Goal: Complete application form: Complete application form

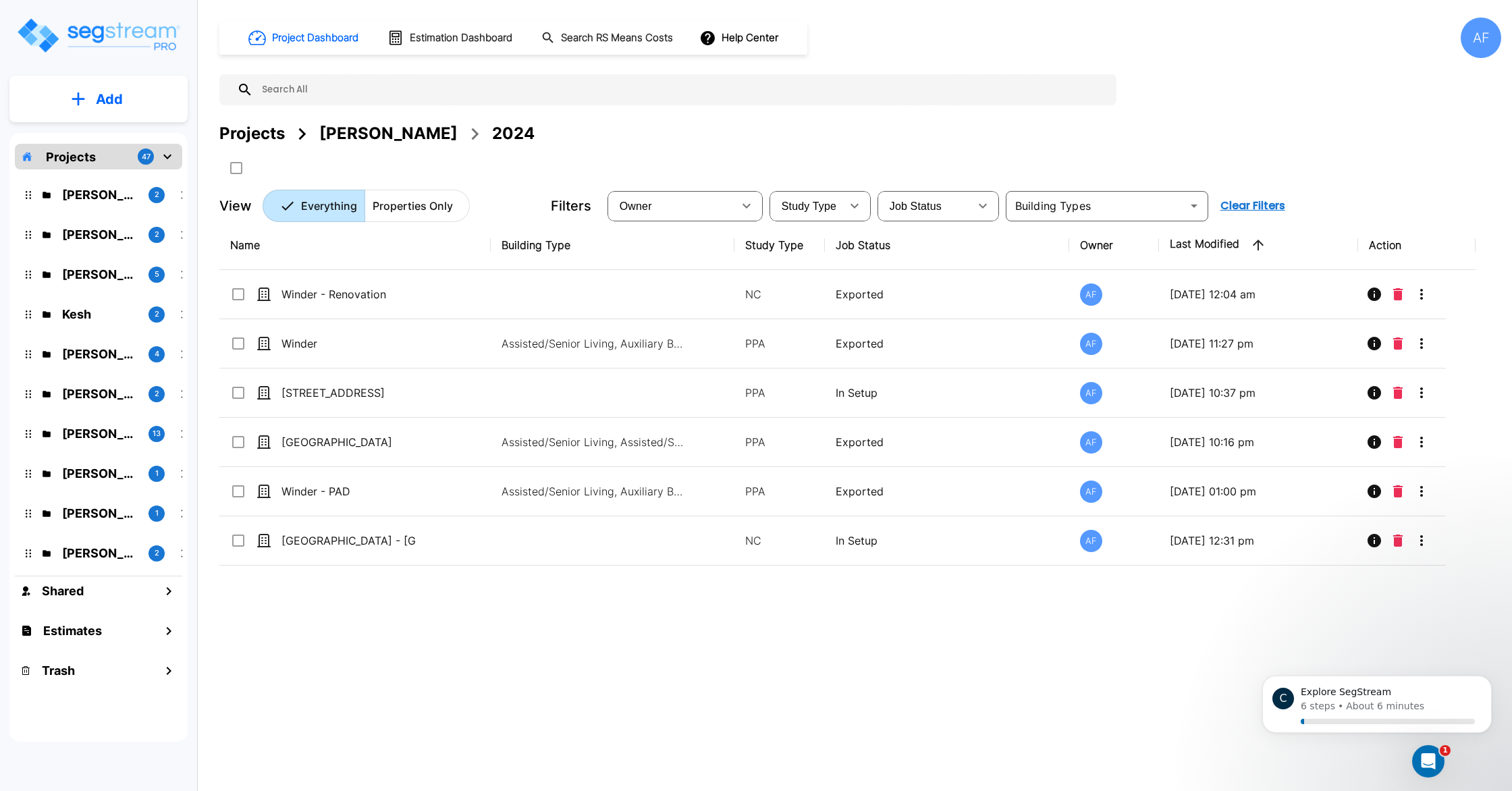
click at [1430, 757] on icon "Open Intercom Messenger" at bounding box center [1429, 762] width 22 height 22
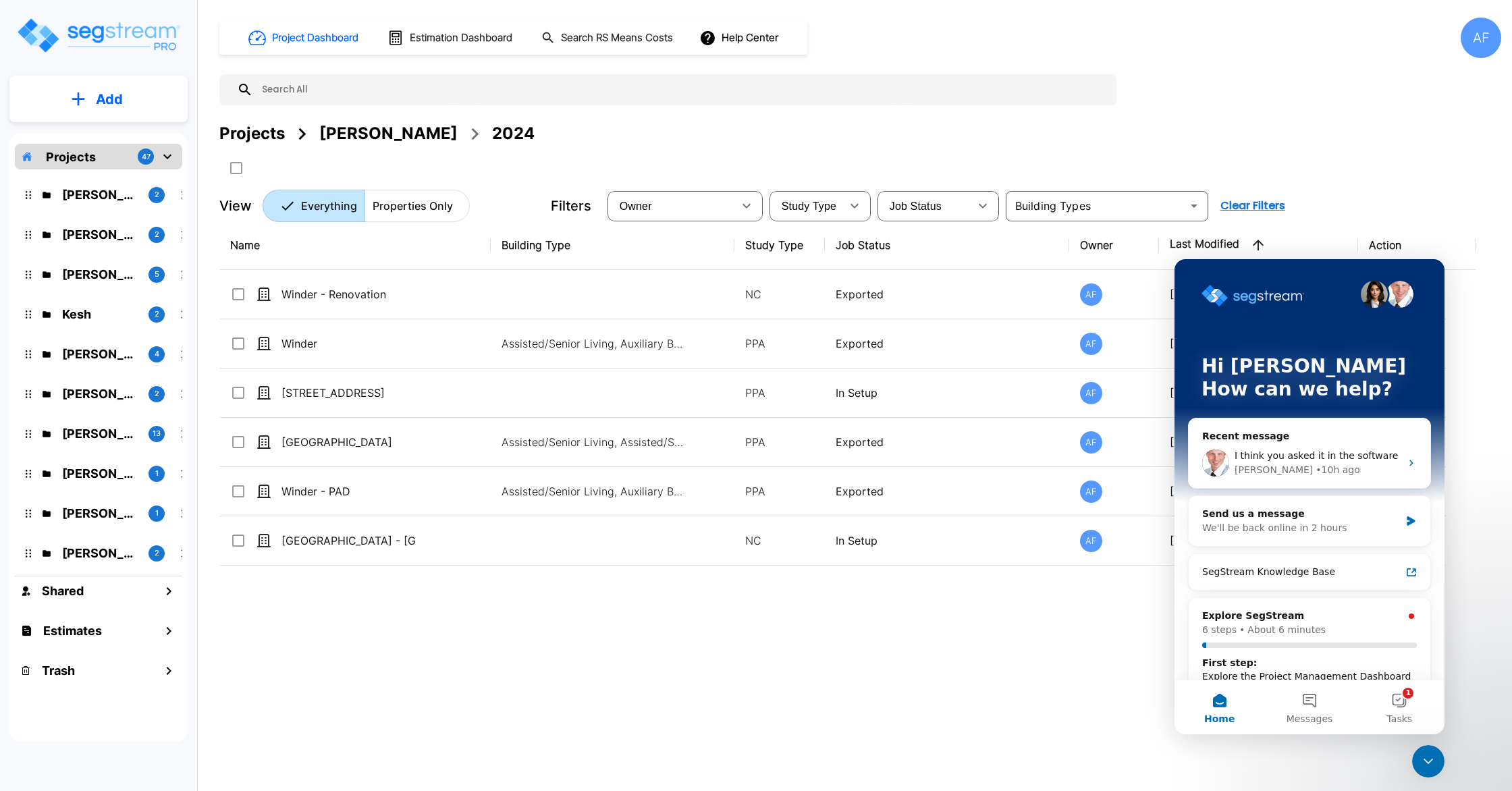
click at [1017, 671] on div "Name Building Type Study Type Job Status Owner Last Modified Action Winder - Re…" at bounding box center [847, 466] width 1257 height 491
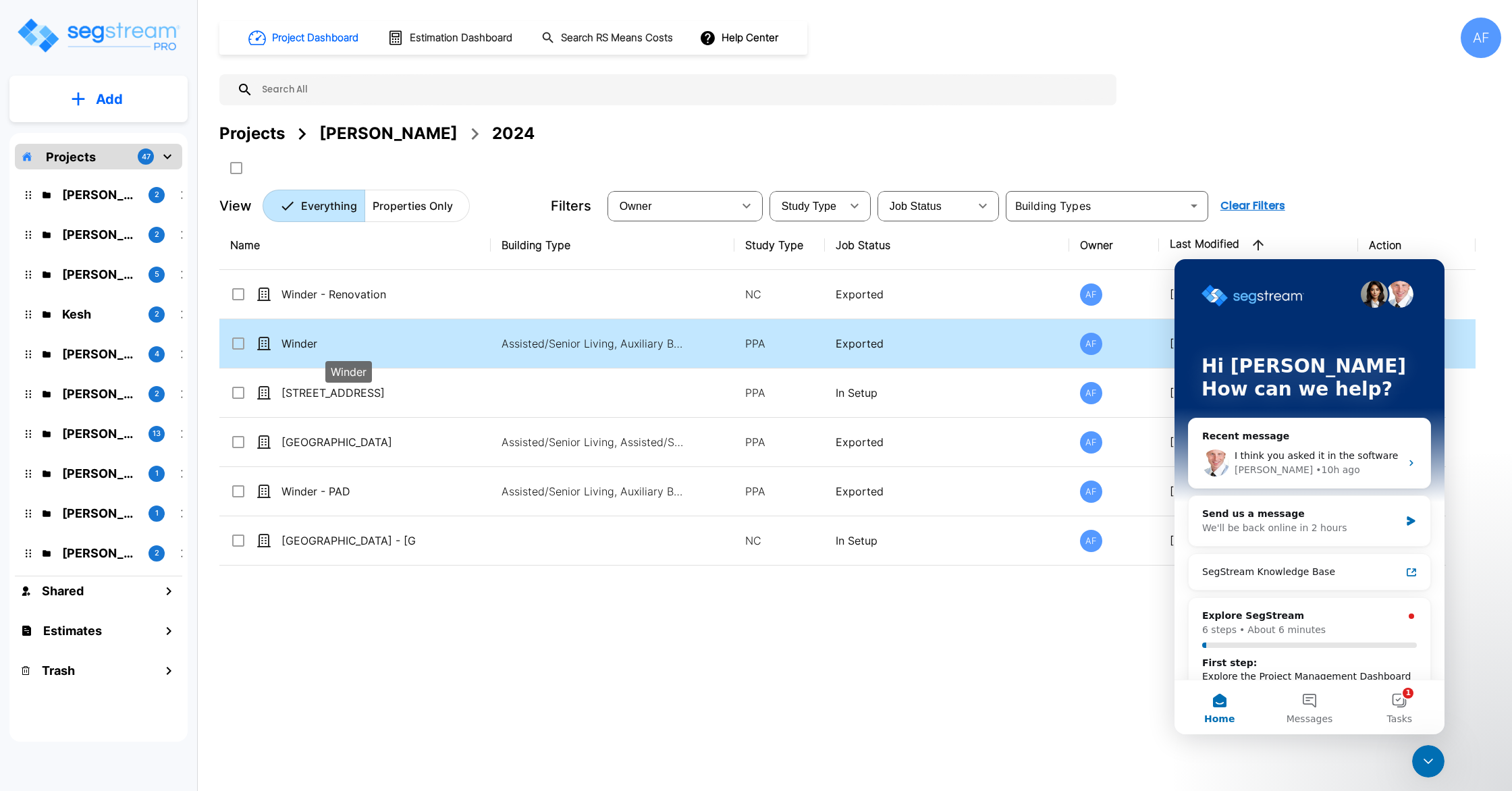
click at [401, 335] on p "Winder" at bounding box center [349, 343] width 135 height 16
checkbox input "true"
click at [401, 335] on p "Winder" at bounding box center [349, 343] width 135 height 16
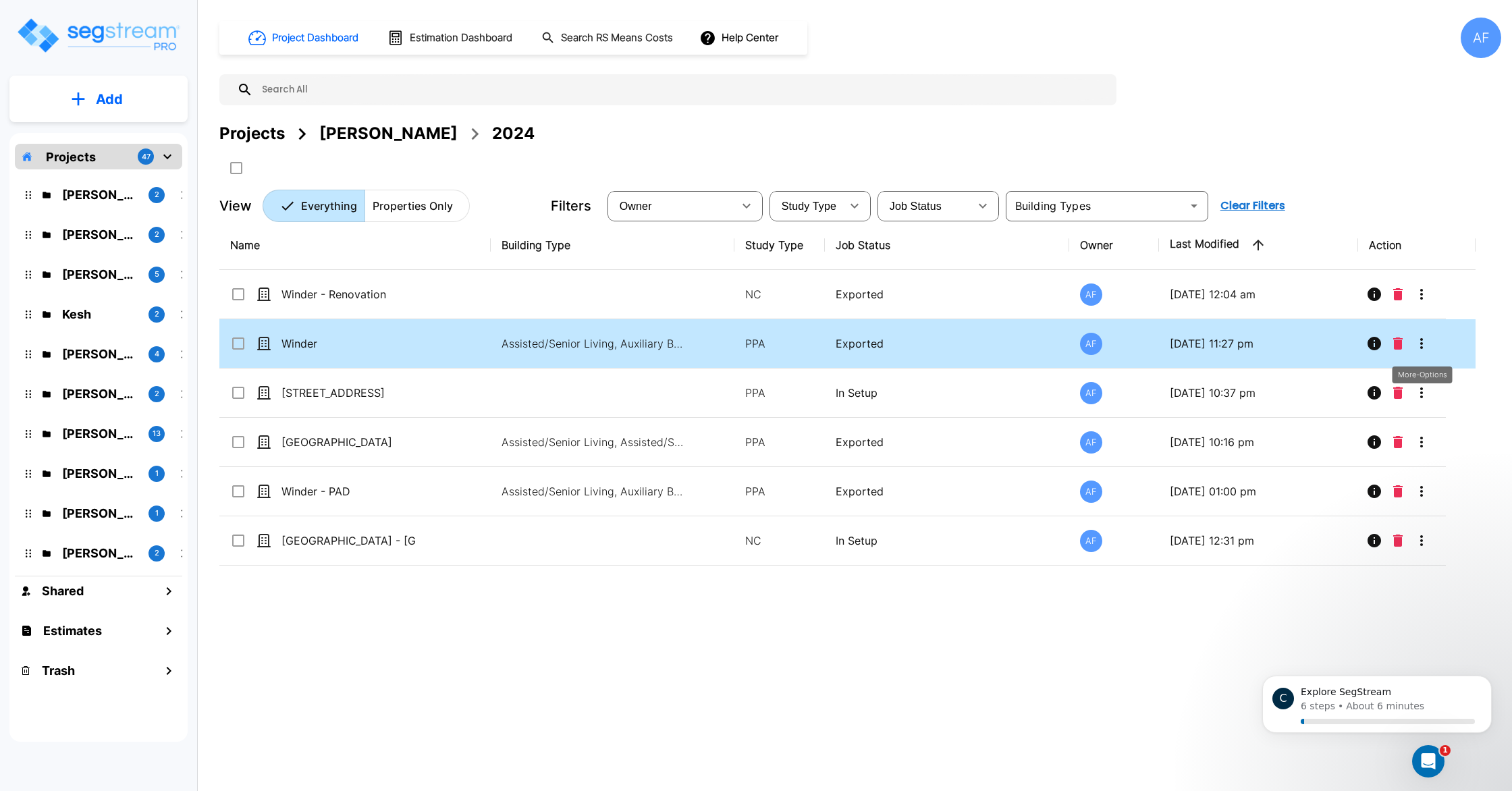
click at [1423, 348] on icon "More-Options" at bounding box center [1421, 343] width 16 height 16
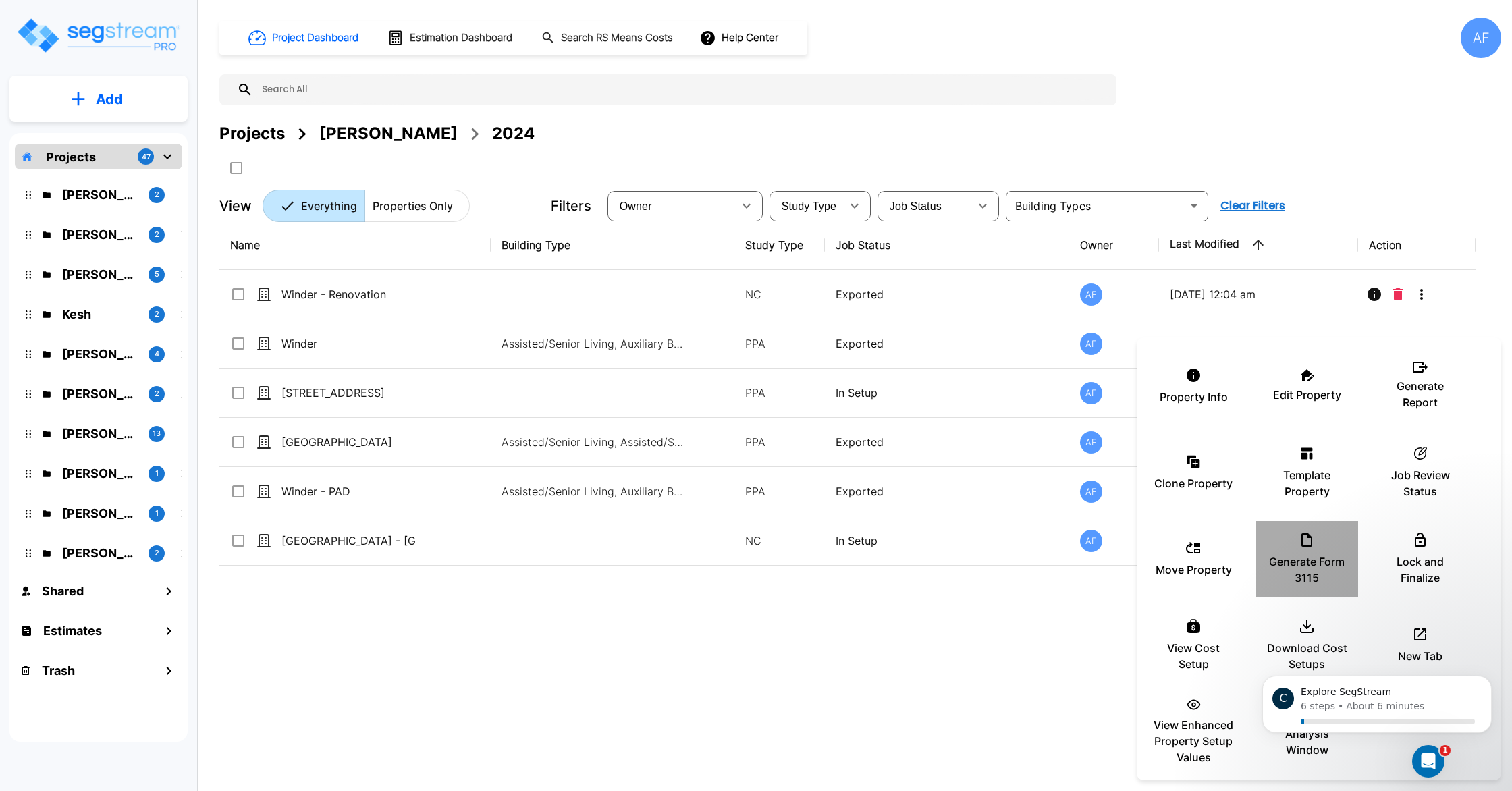
click at [1276, 558] on p "Generate Form 3115" at bounding box center [1307, 570] width 81 height 33
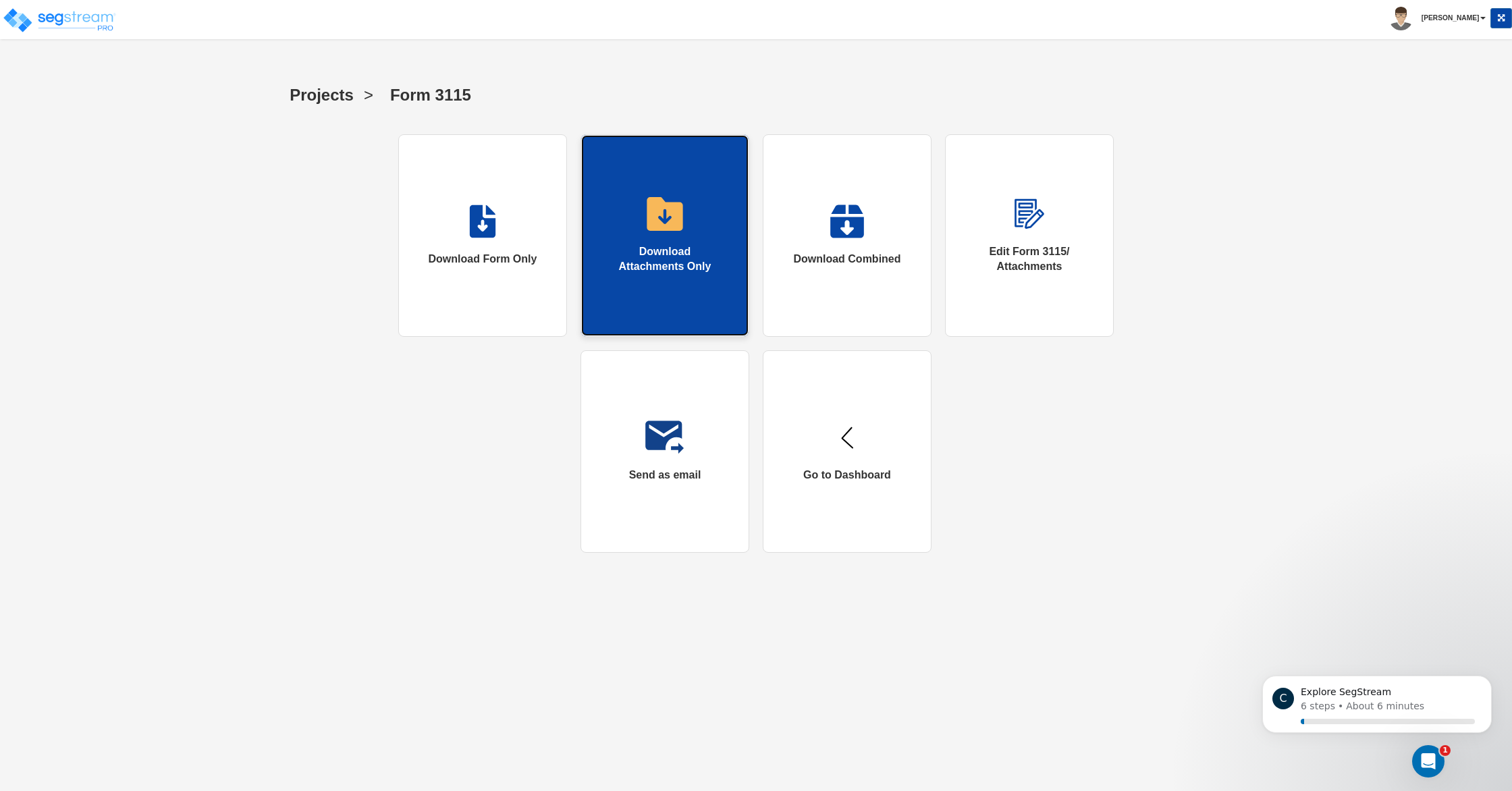
click at [641, 218] on link "Download Attachments Only" at bounding box center [665, 235] width 169 height 202
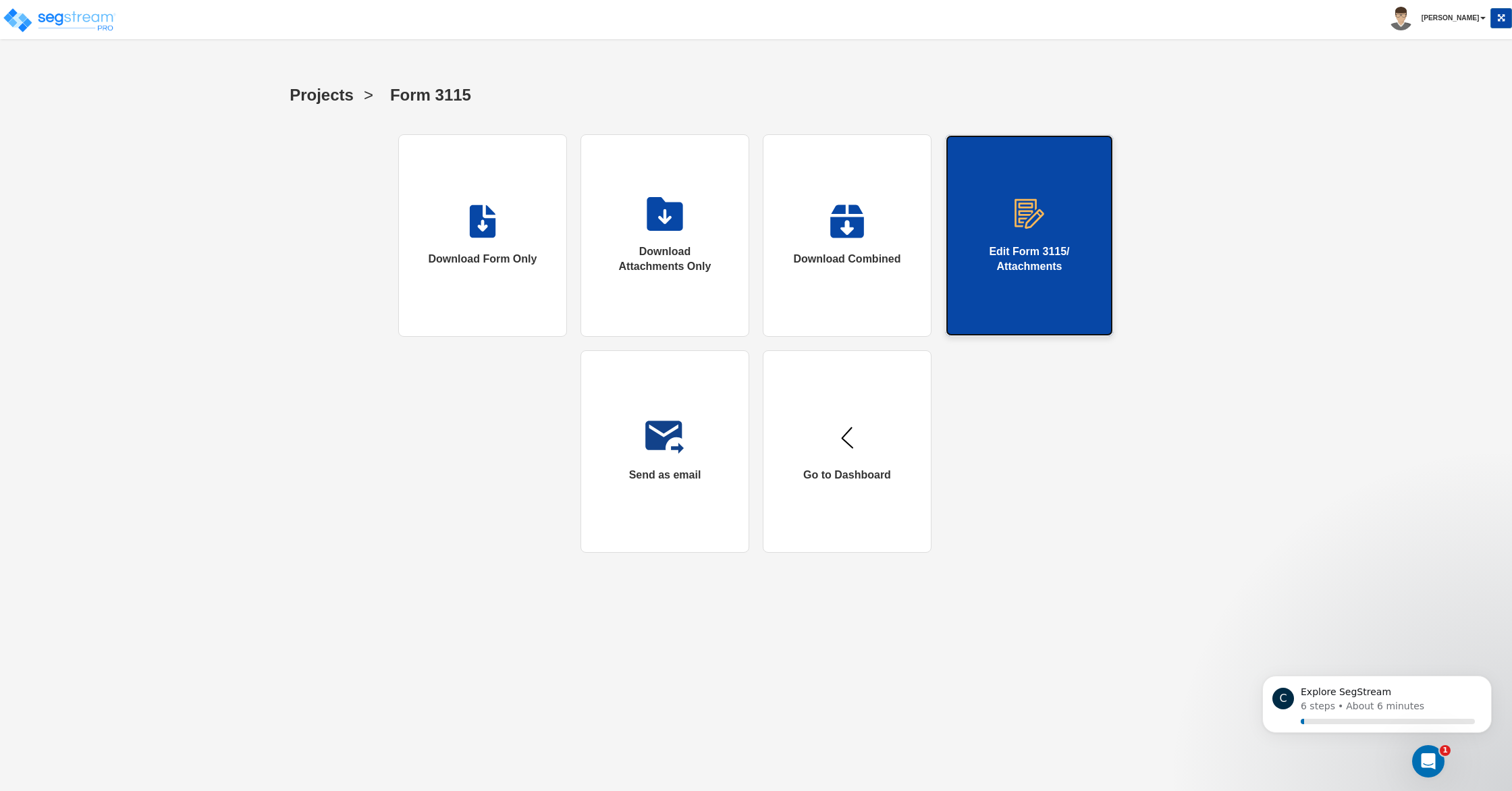
click at [1019, 240] on link "Edit Form 3115/ Attachments" at bounding box center [1030, 235] width 169 height 202
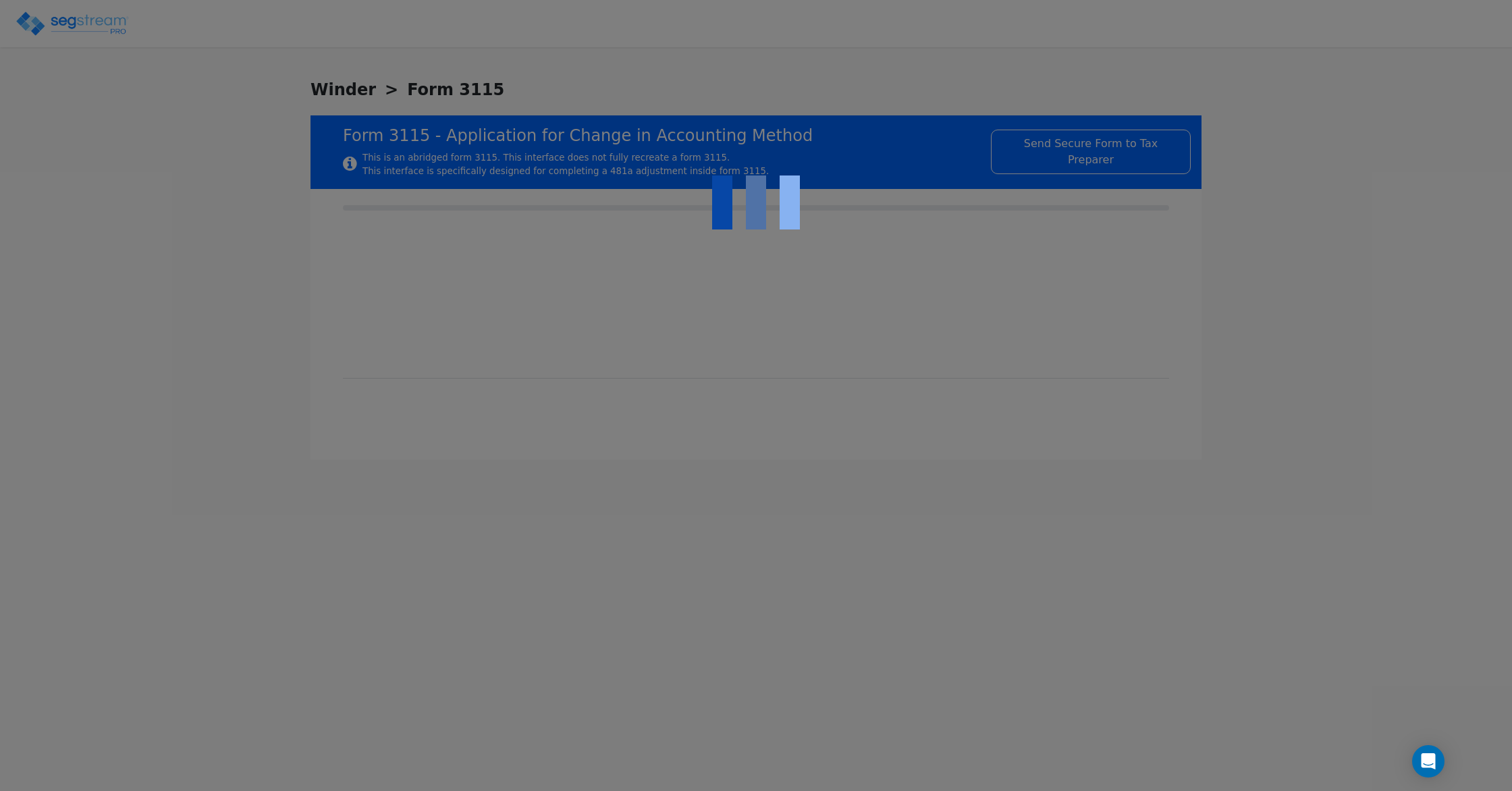
checkbox input "true"
type input "RESIDENTIAL NURSING FACILITY"
type input "RESIDENTIAL"
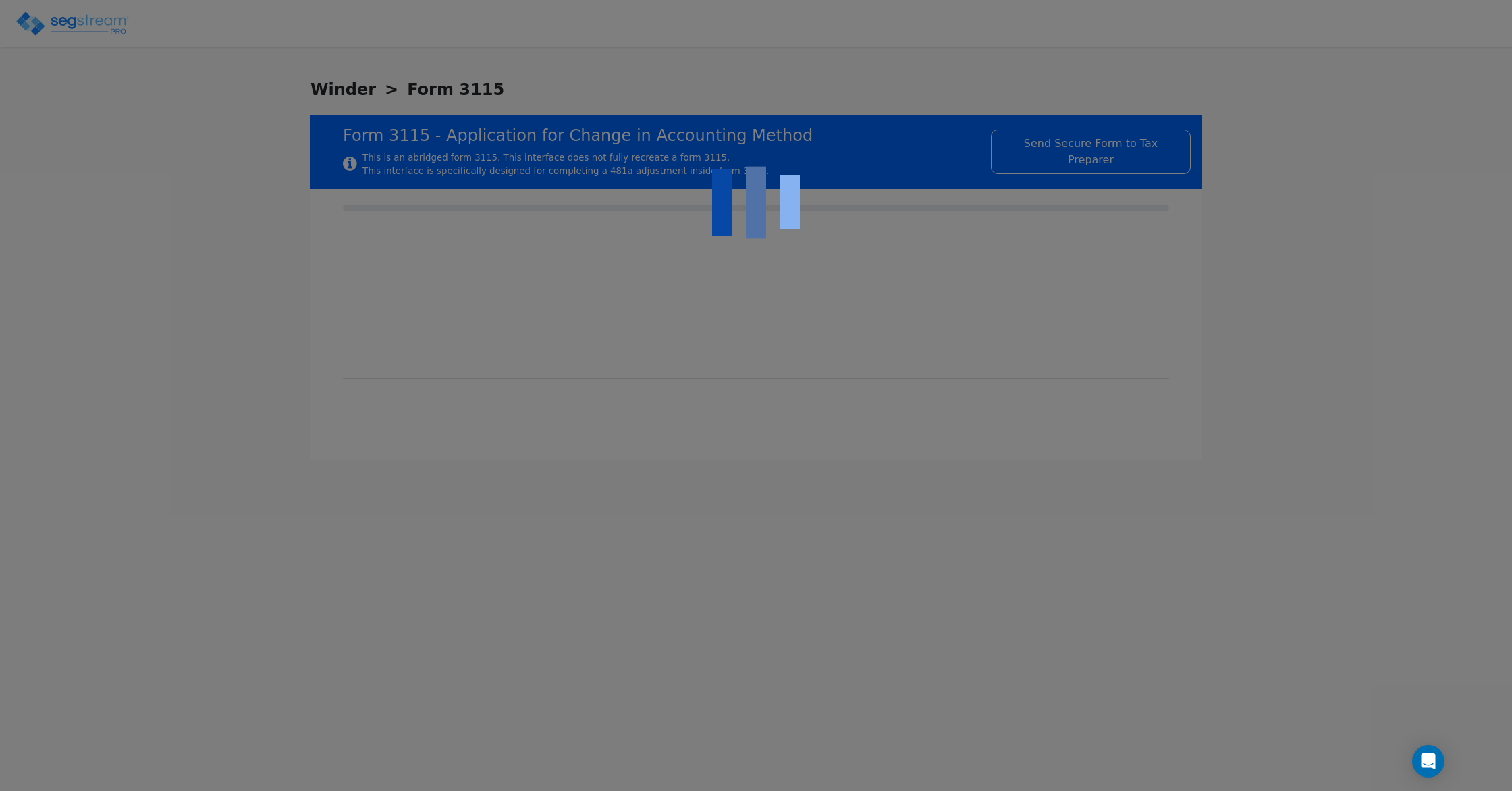
type input "2023"
type input "RENTAL"
type input "N/A"
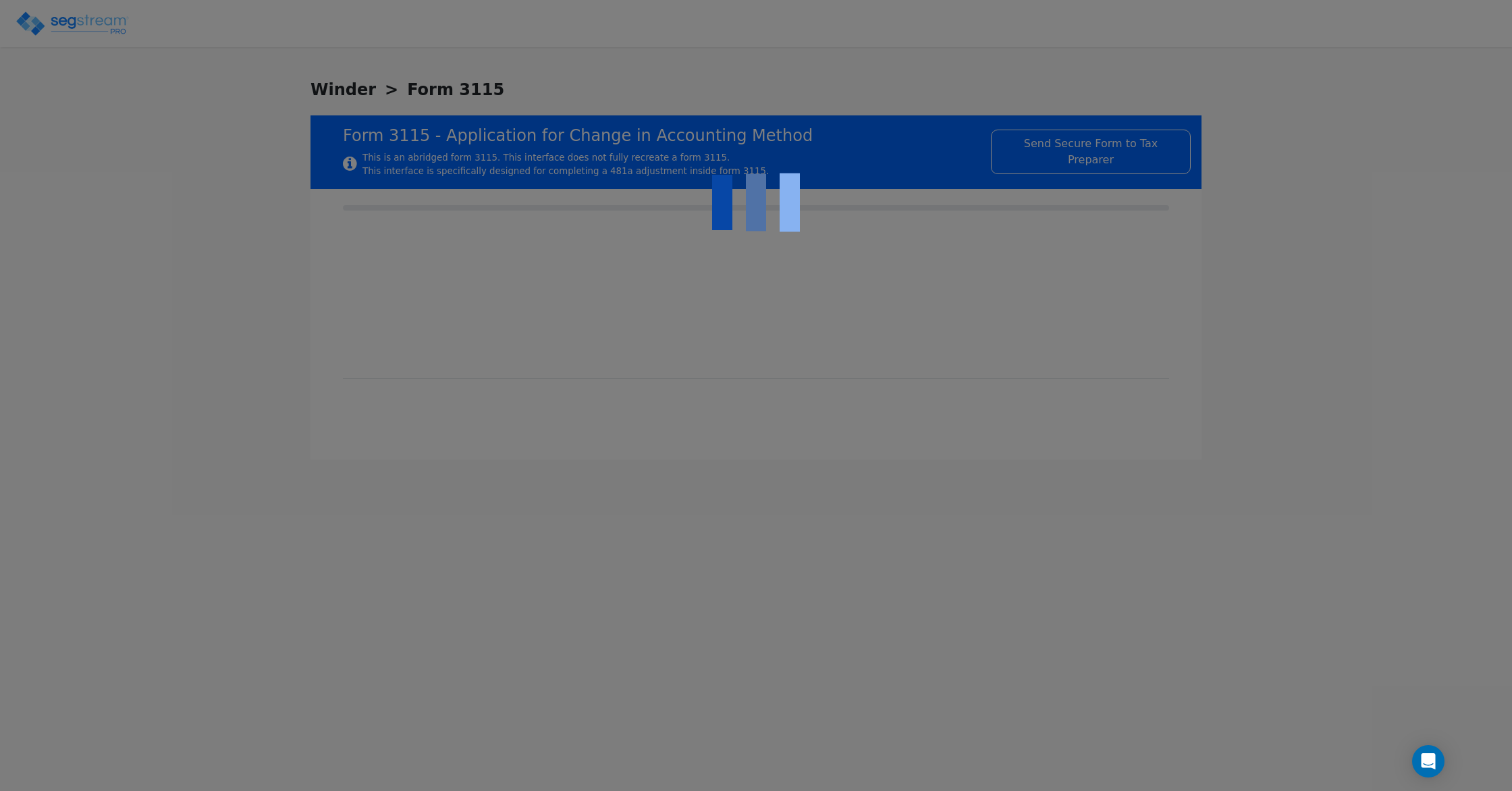
checkbox input "true"
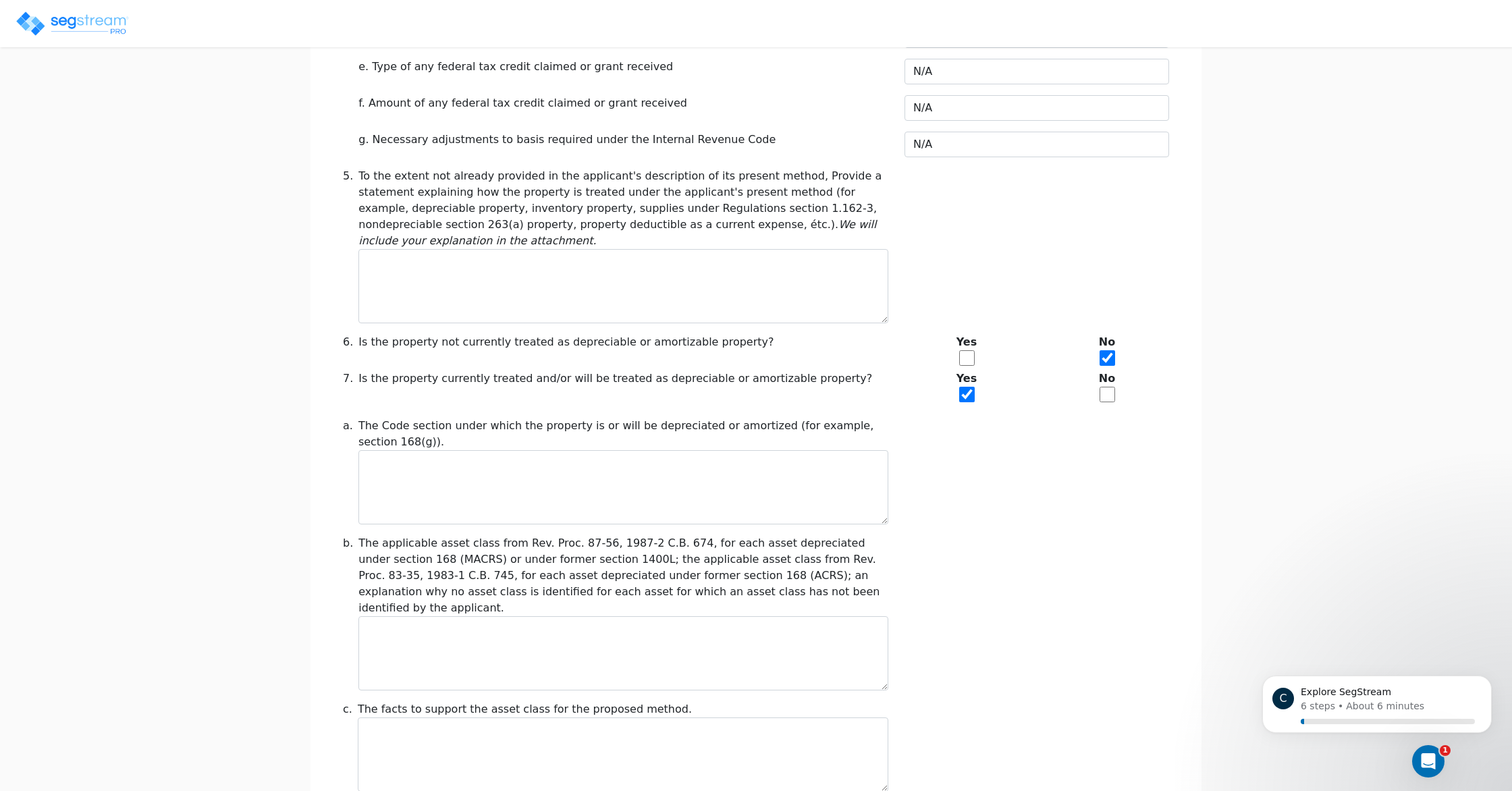
scroll to position [1340, 0]
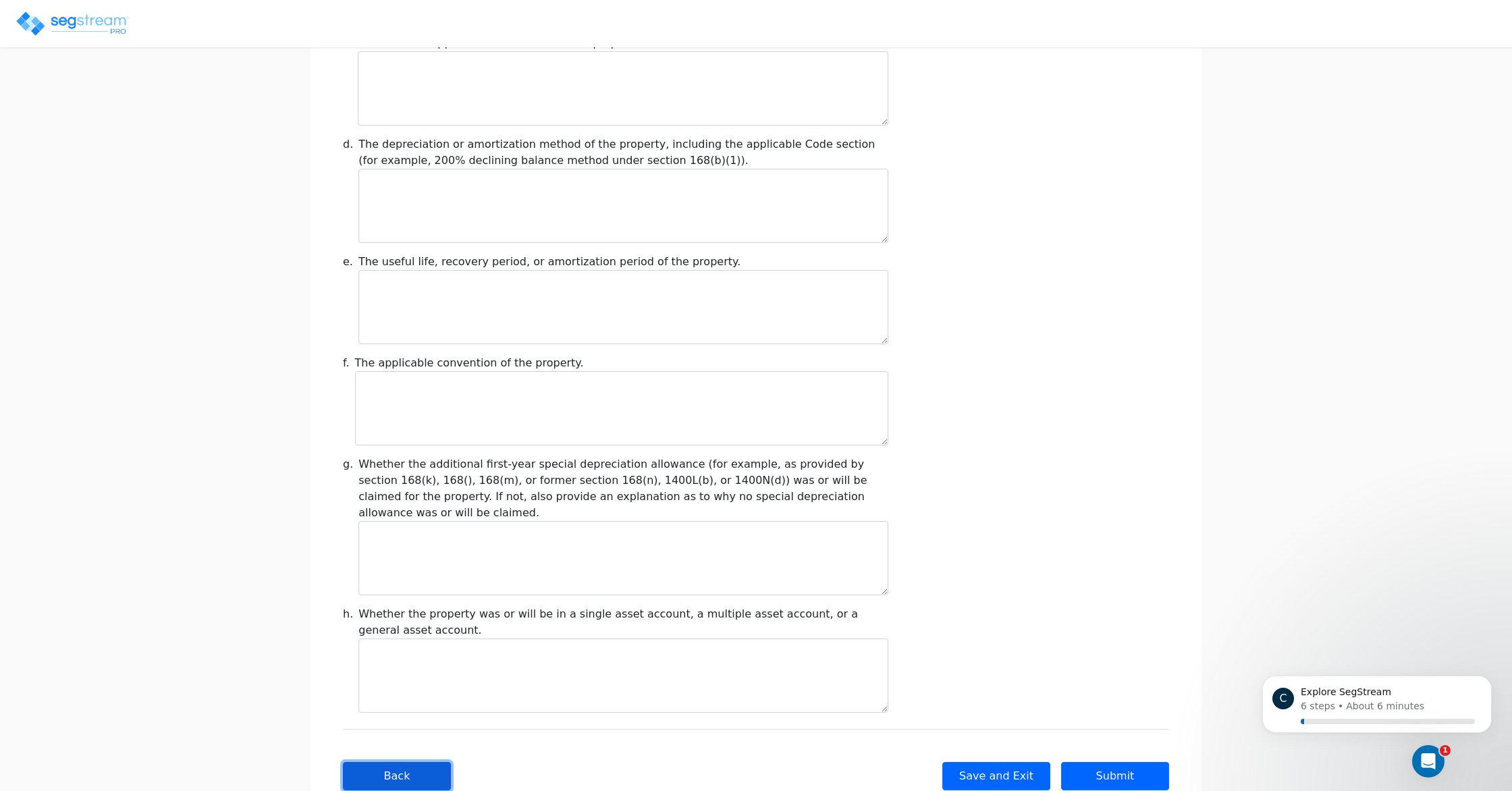
click at [423, 762] on button "Back" at bounding box center [397, 776] width 108 height 28
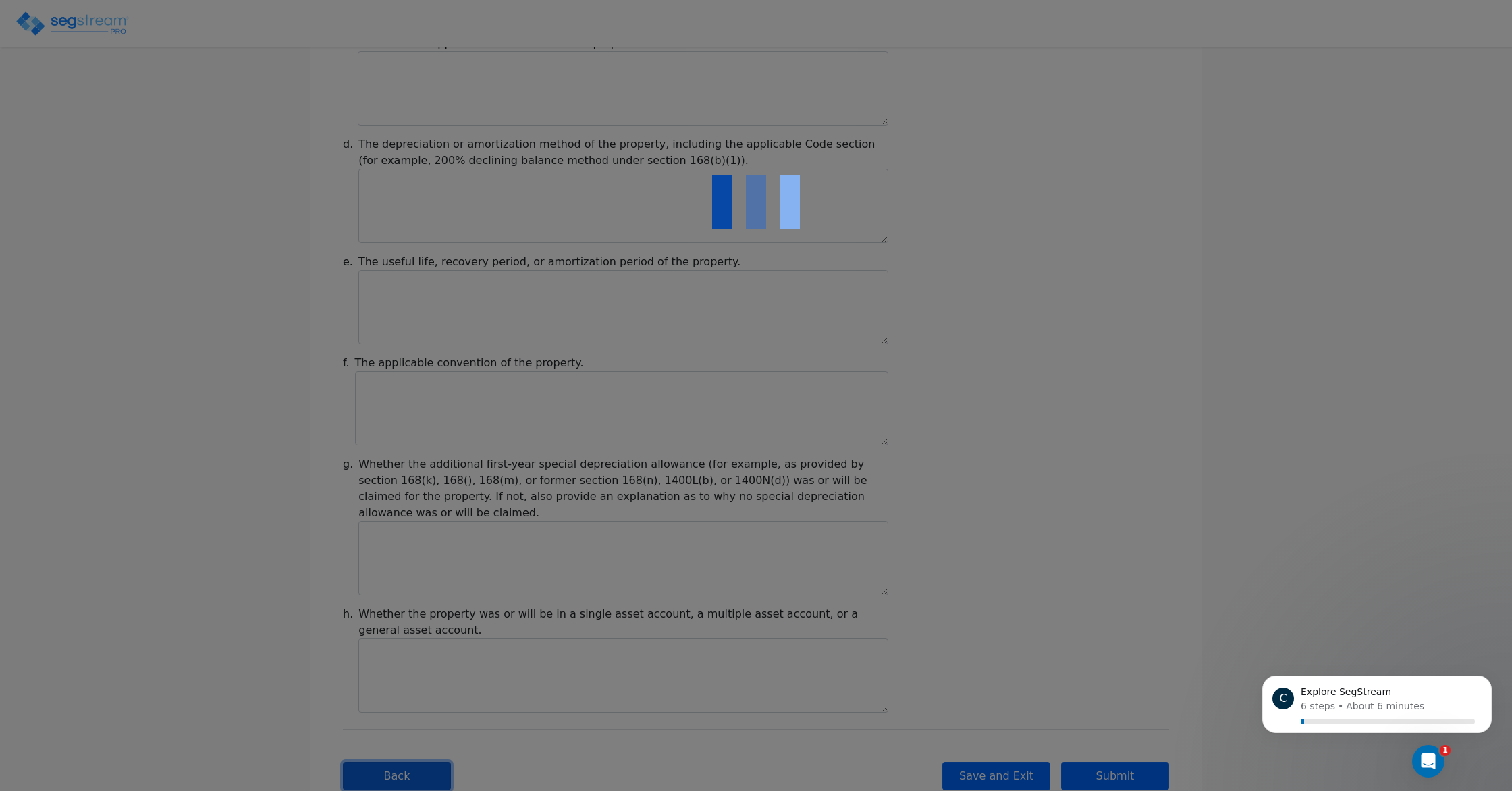
type input "-1,627,368.33"
checkbox input "true"
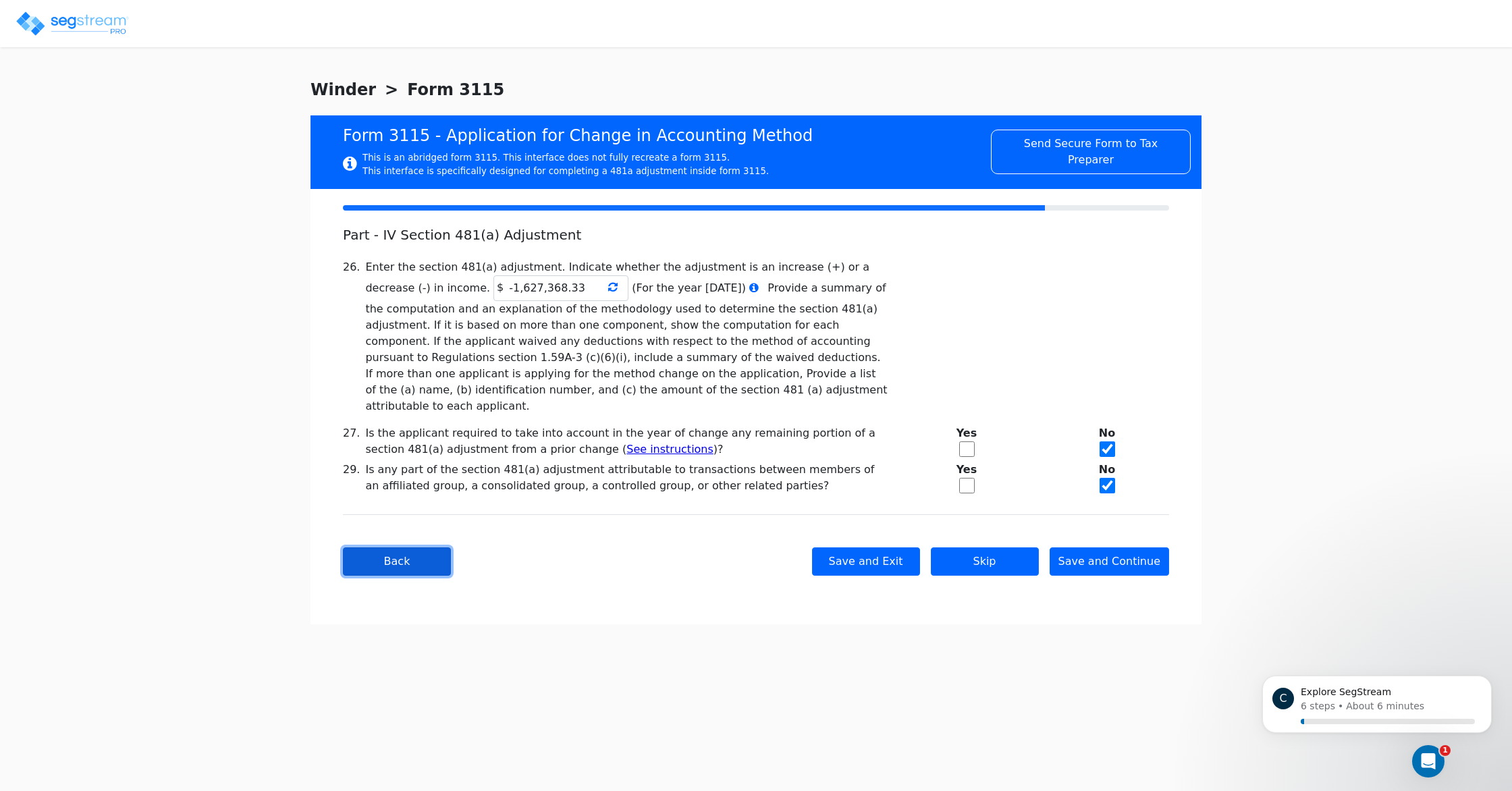
click at [374, 549] on button "Back" at bounding box center [397, 562] width 108 height 28
select select "Cash"
checkbox input "true"
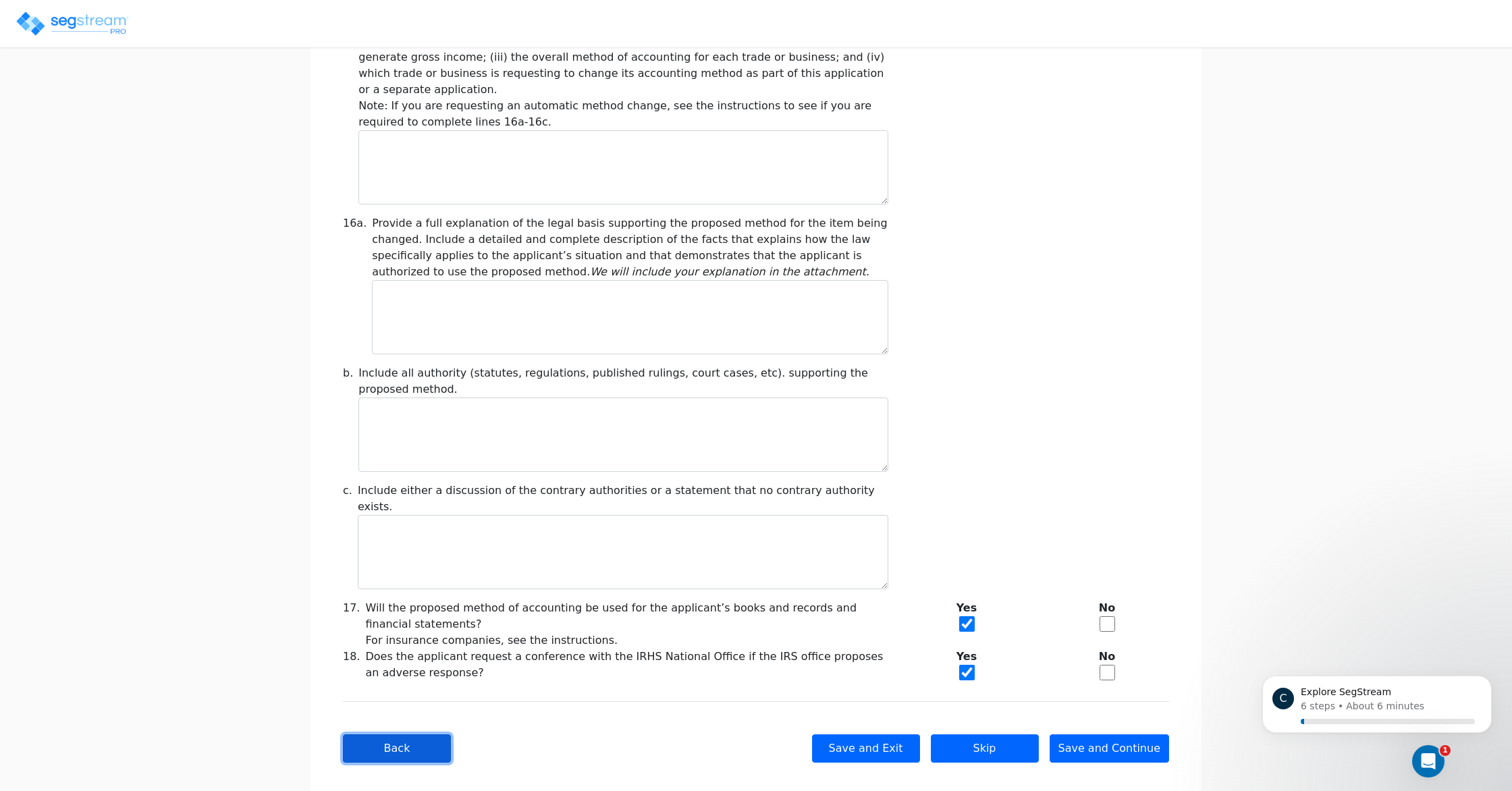
scroll to position [817, 0]
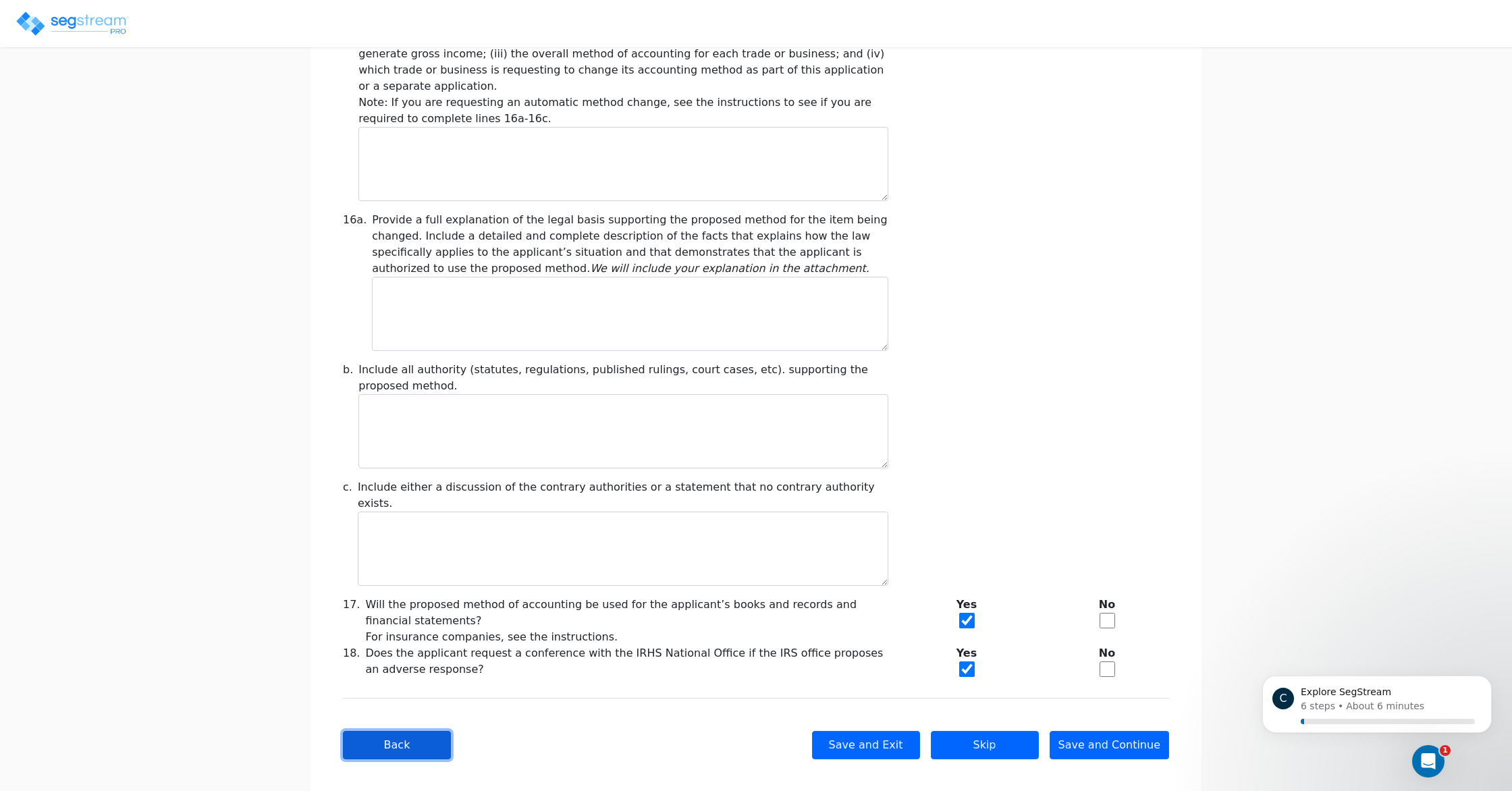
click at [396, 731] on button "Back" at bounding box center [397, 745] width 108 height 28
checkbox input "true"
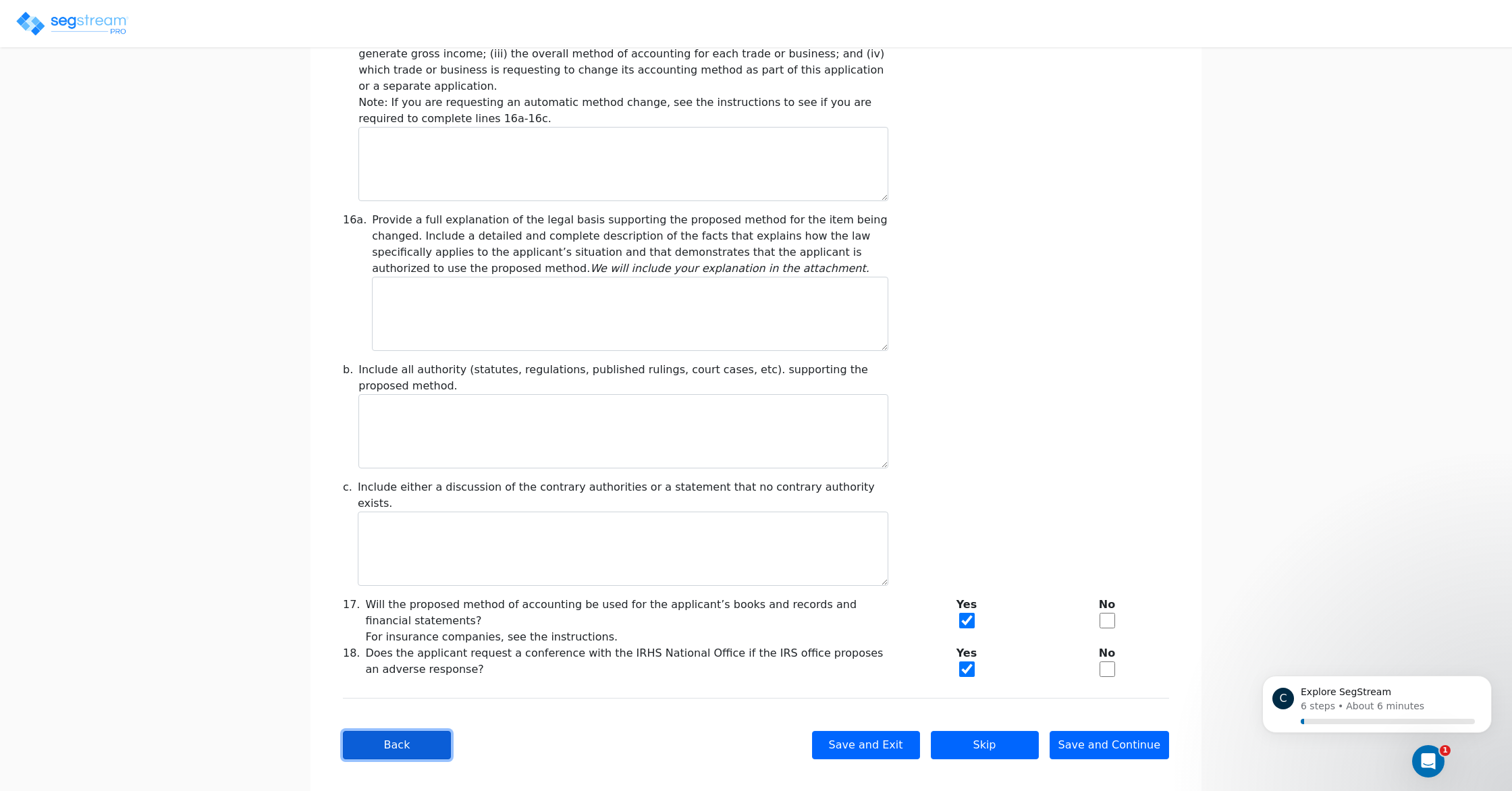
checkbox input "true"
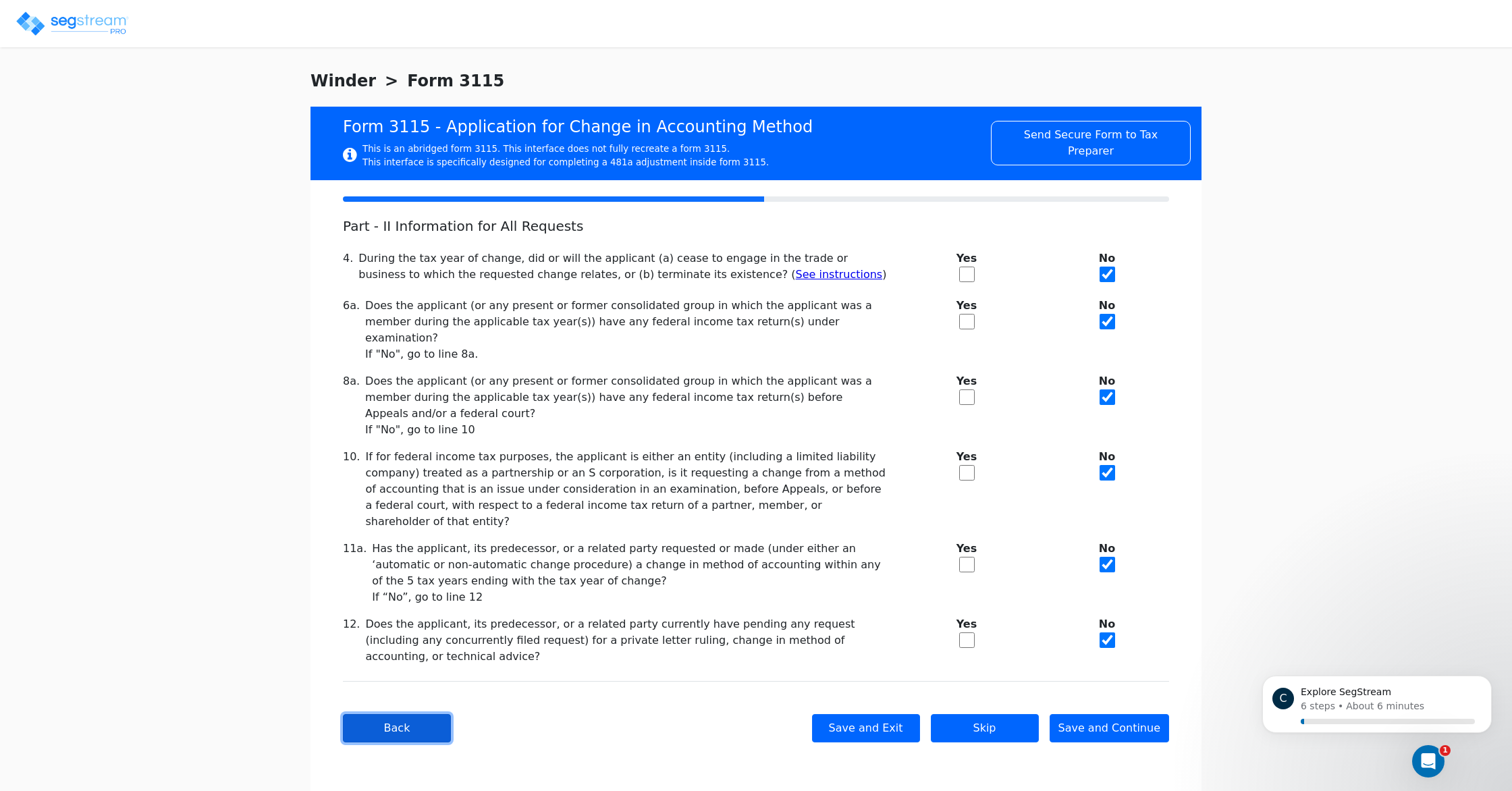
scroll to position [0, 0]
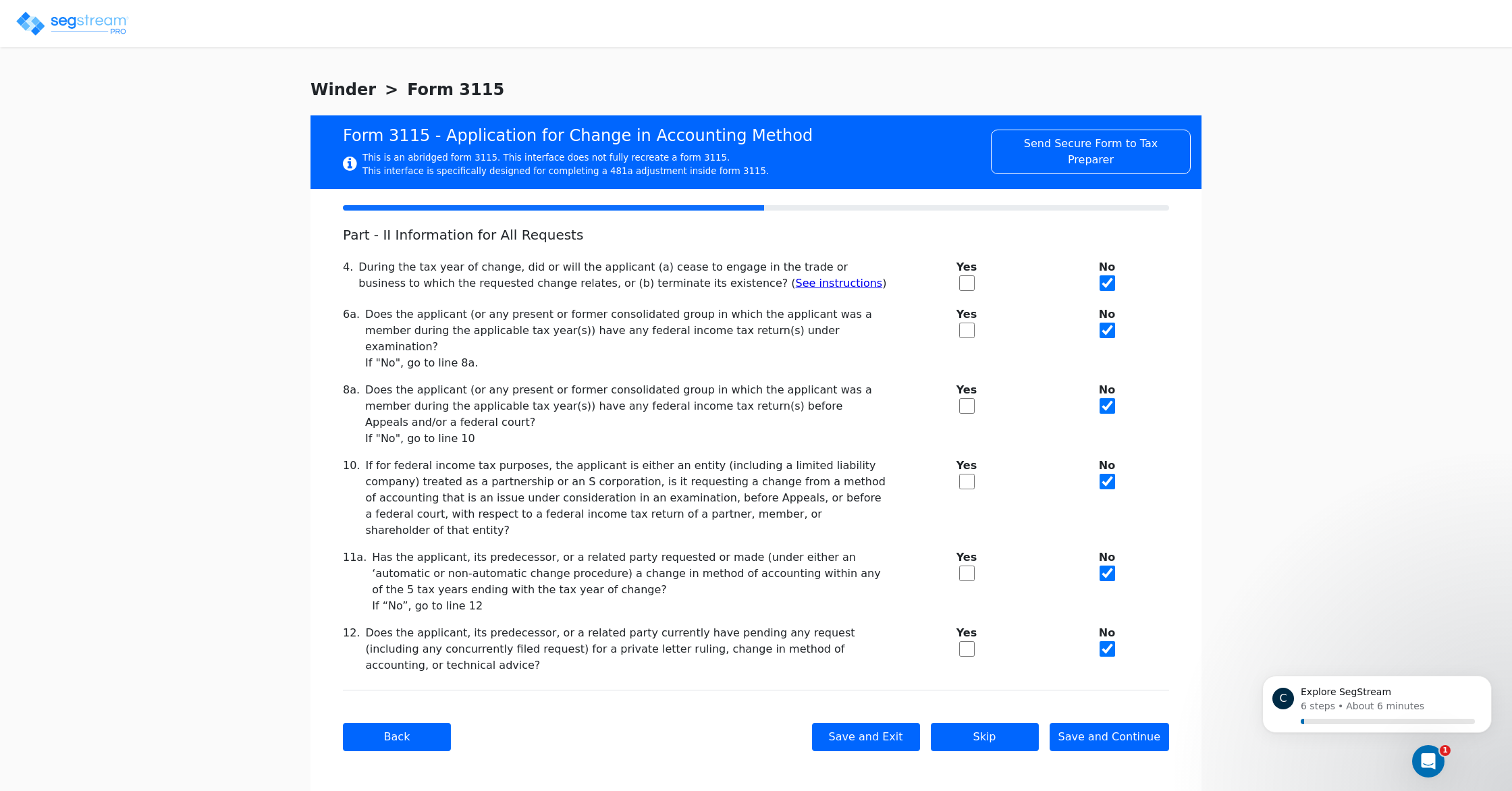
click at [406, 721] on div "Back Save and Exit Skip Save and Continue Next Submit" at bounding box center [756, 737] width 826 height 94
click at [403, 724] on button "Back" at bounding box center [397, 737] width 108 height 28
checkbox input "true"
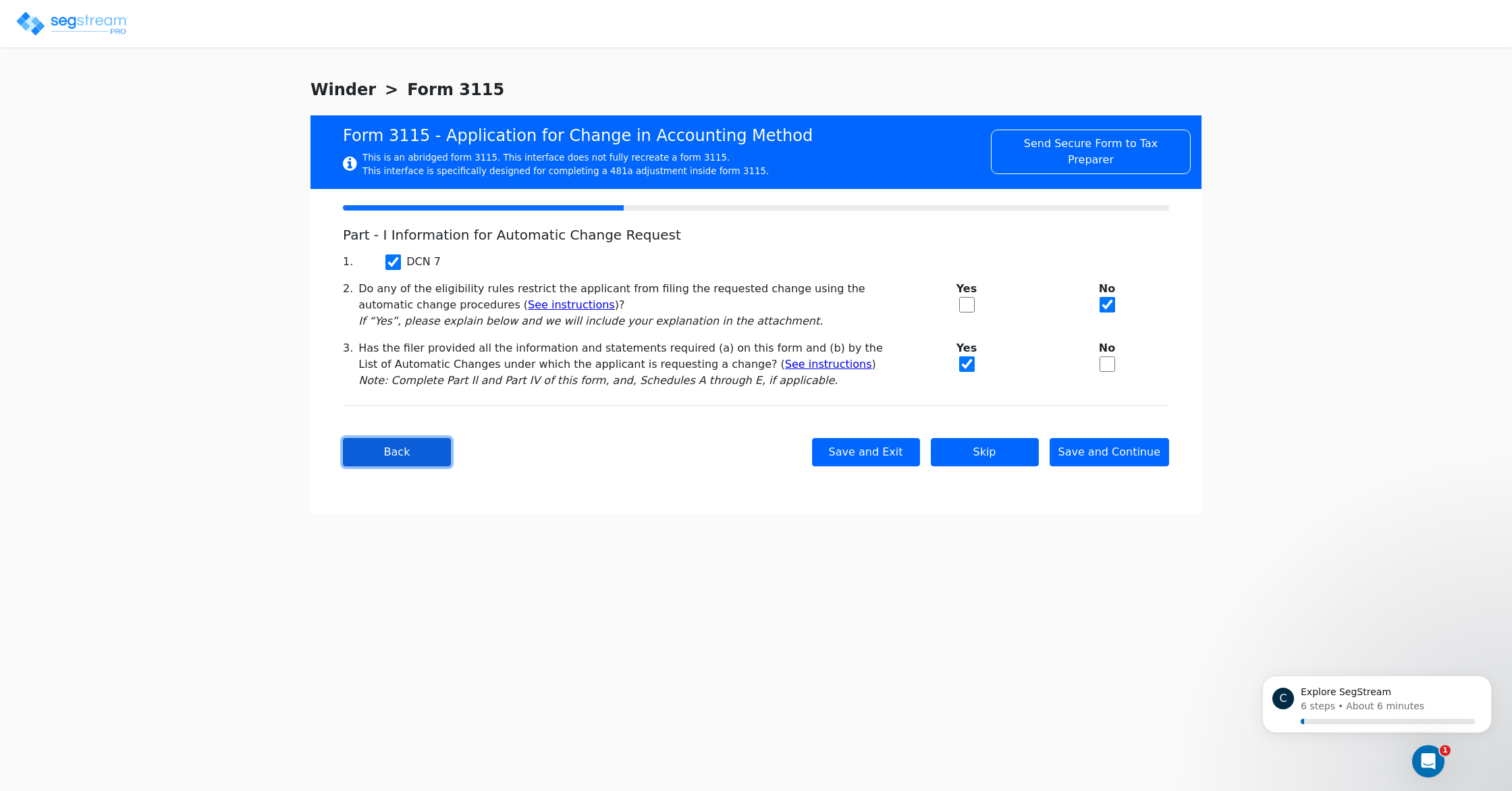
click at [402, 451] on button "Back" at bounding box center [397, 452] width 108 height 28
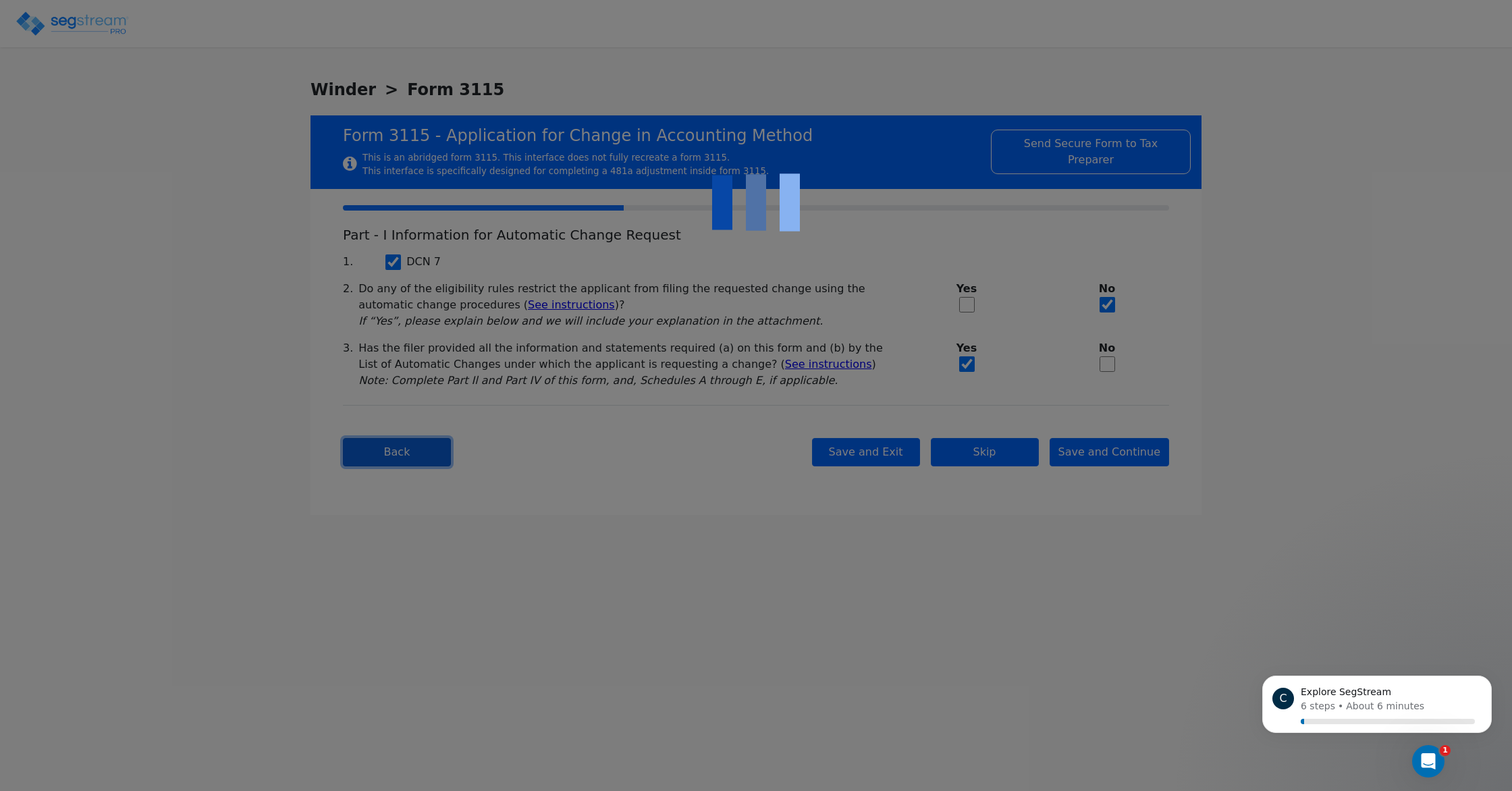
type input "EMPIRE CARE CENTERS LLC"
type input "2024-01-01"
type input "2024-12-31"
select select "Residential"
select select "Partnership"
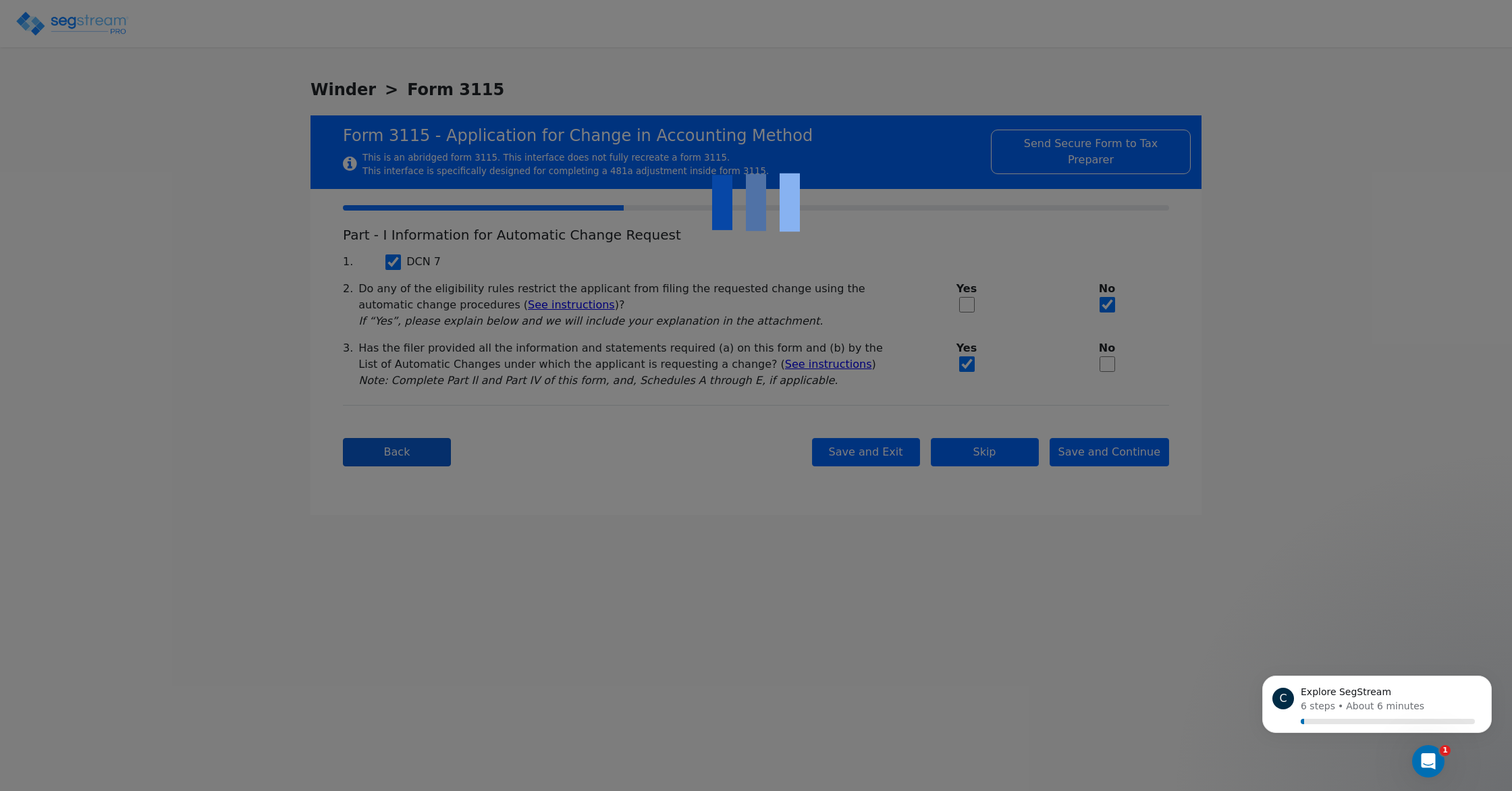
scroll to position [1, 0]
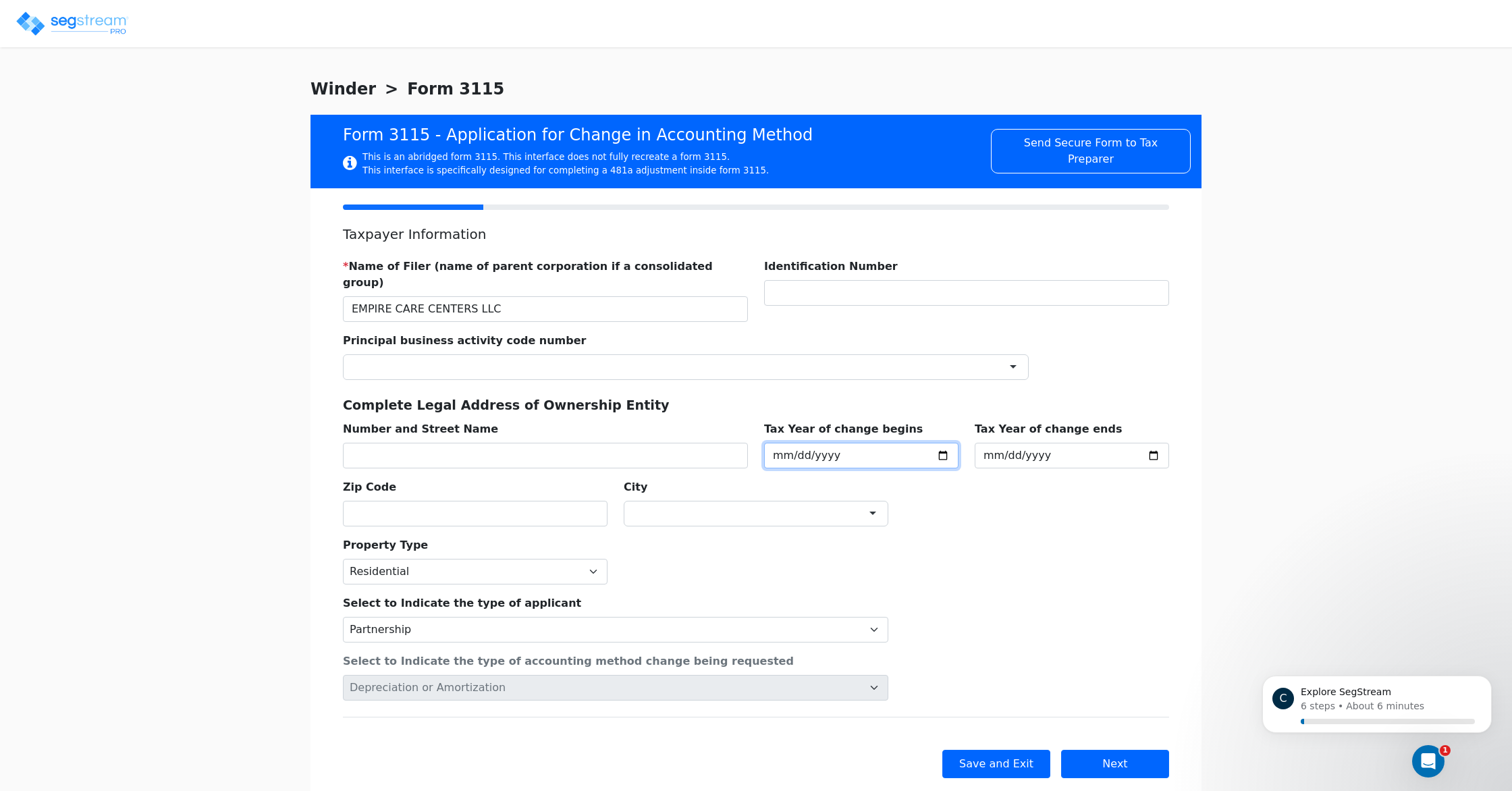
click at [805, 443] on input "2024-01-01" at bounding box center [861, 455] width 194 height 25
click at [774, 443] on input "2024-01-01" at bounding box center [861, 455] width 194 height 25
click at [1435, 755] on div "Open Intercom Messenger" at bounding box center [1428, 761] width 44 height 44
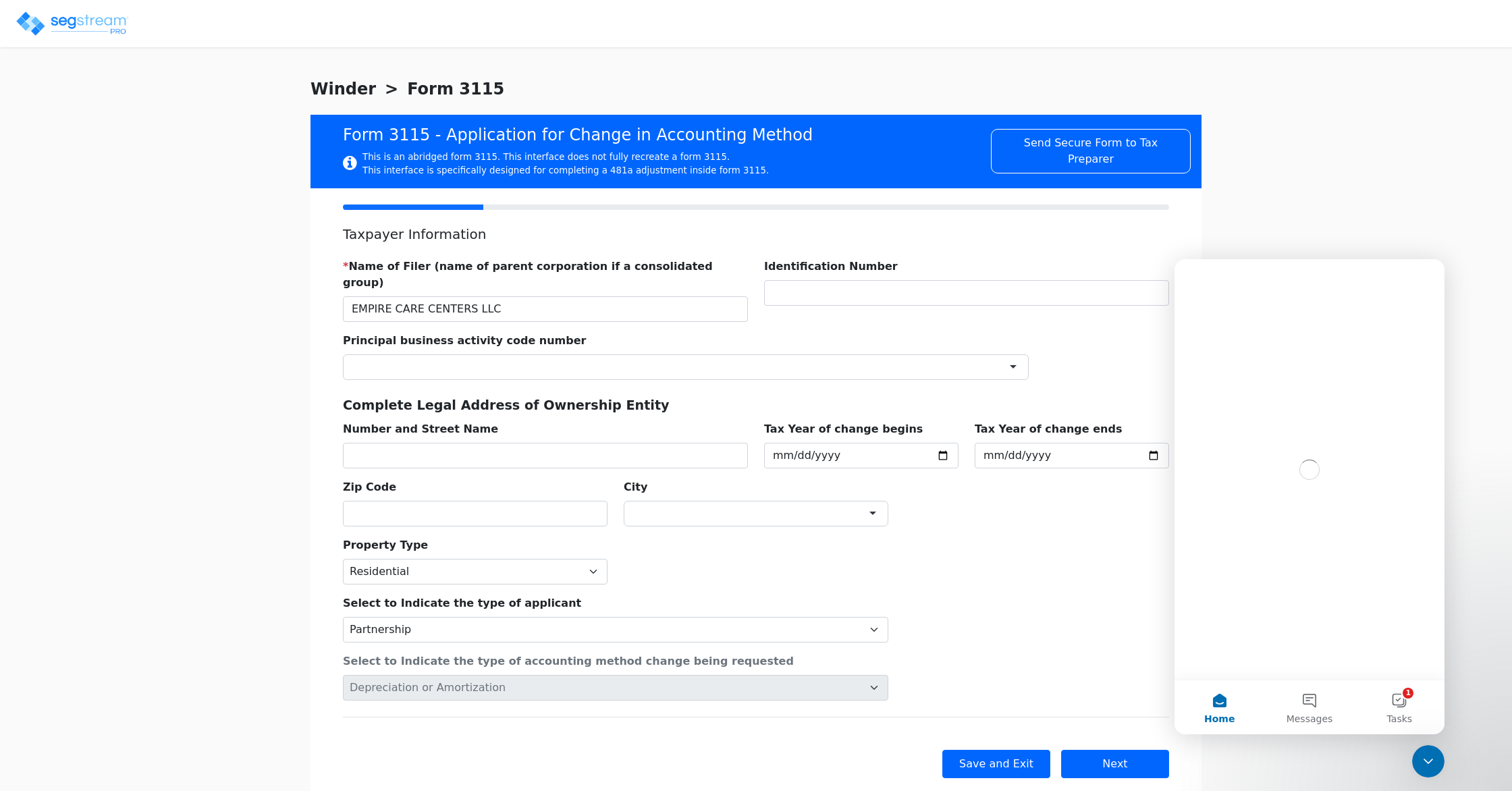
scroll to position [0, 0]
click at [1230, 707] on button "Home" at bounding box center [1220, 708] width 90 height 54
click at [1394, 701] on button "1 Tasks" at bounding box center [1400, 708] width 90 height 54
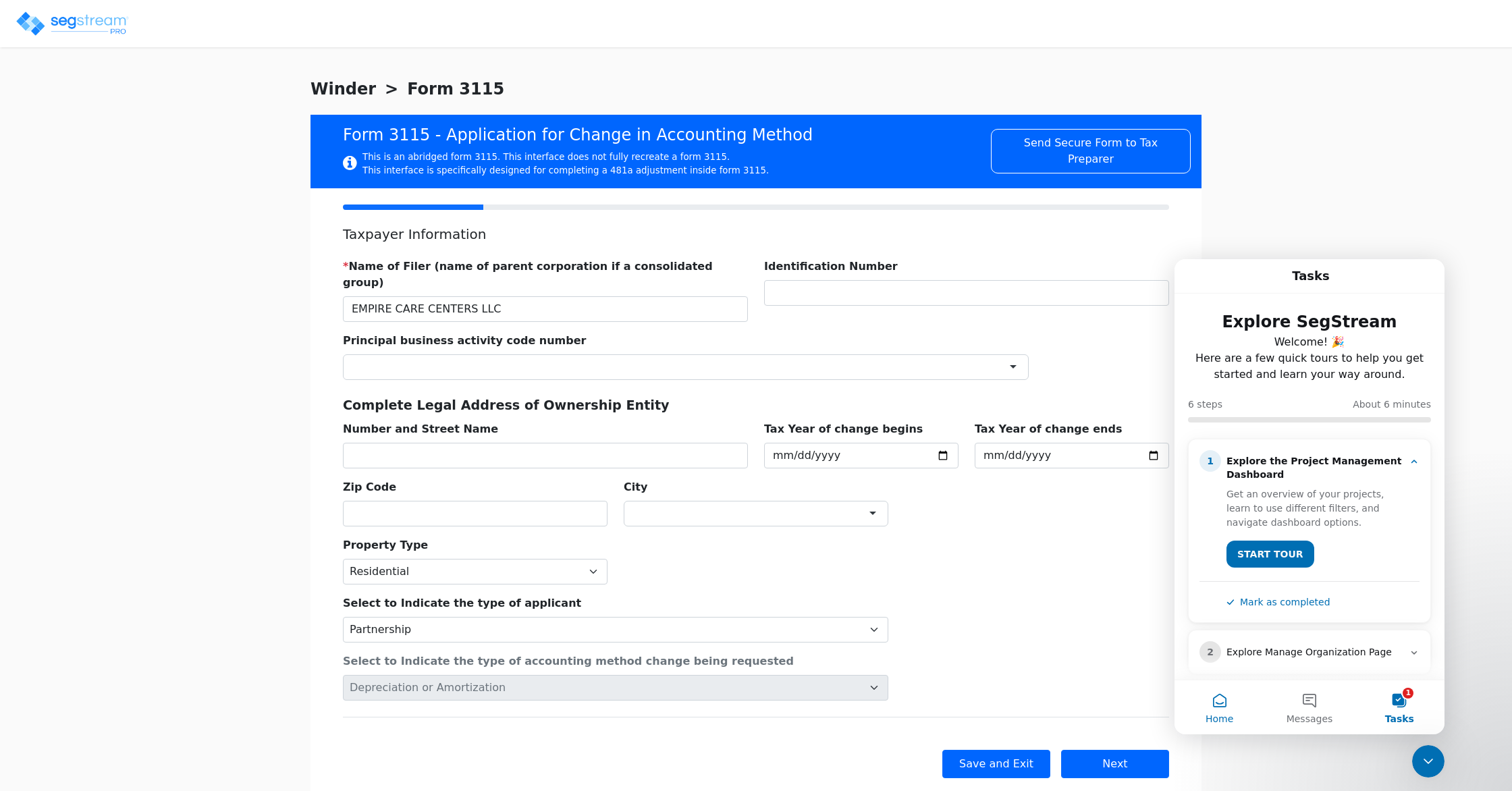
click at [1218, 710] on button "Home" at bounding box center [1220, 708] width 90 height 54
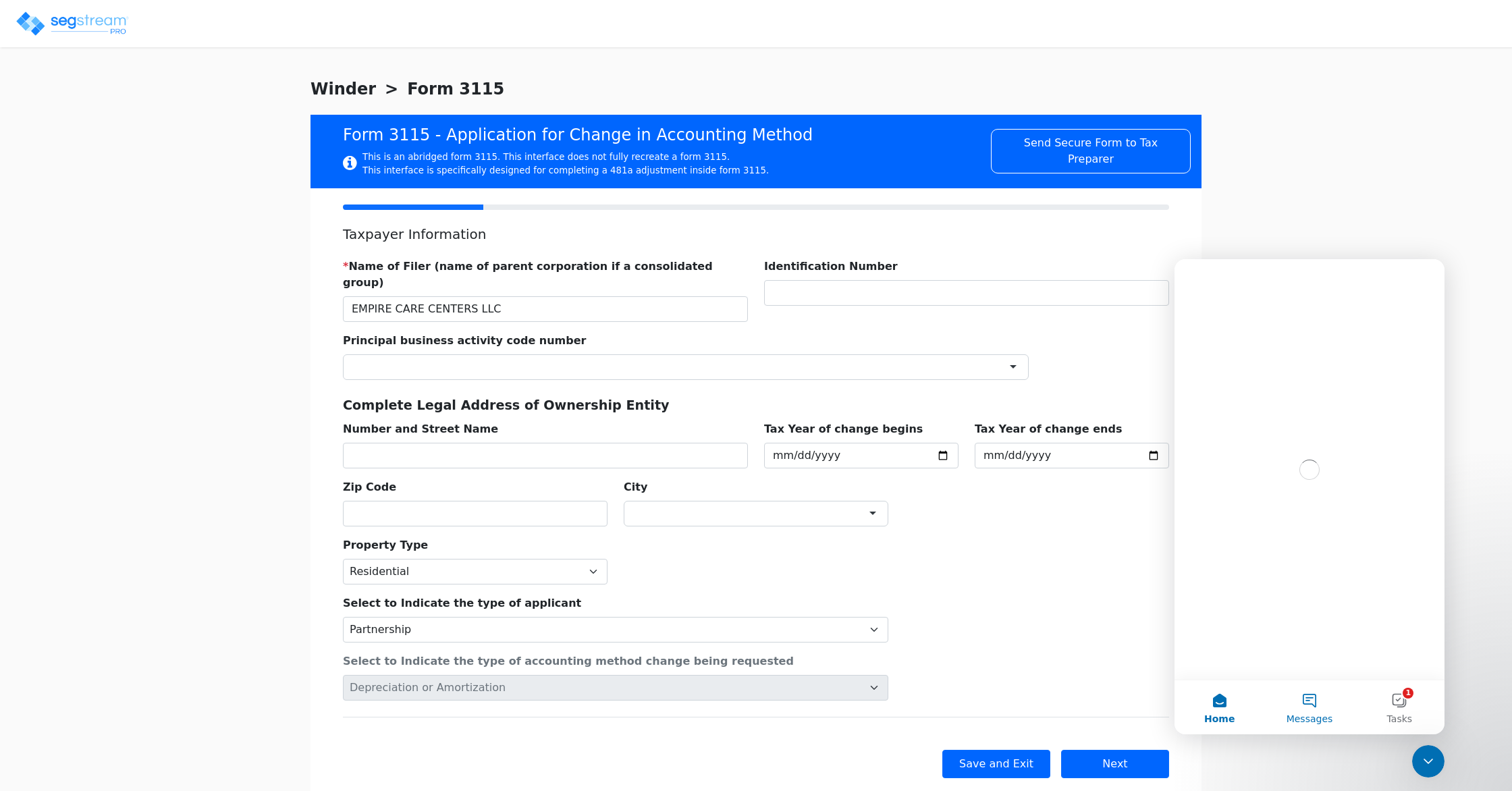
click at [1305, 698] on button "Messages" at bounding box center [1310, 708] width 90 height 54
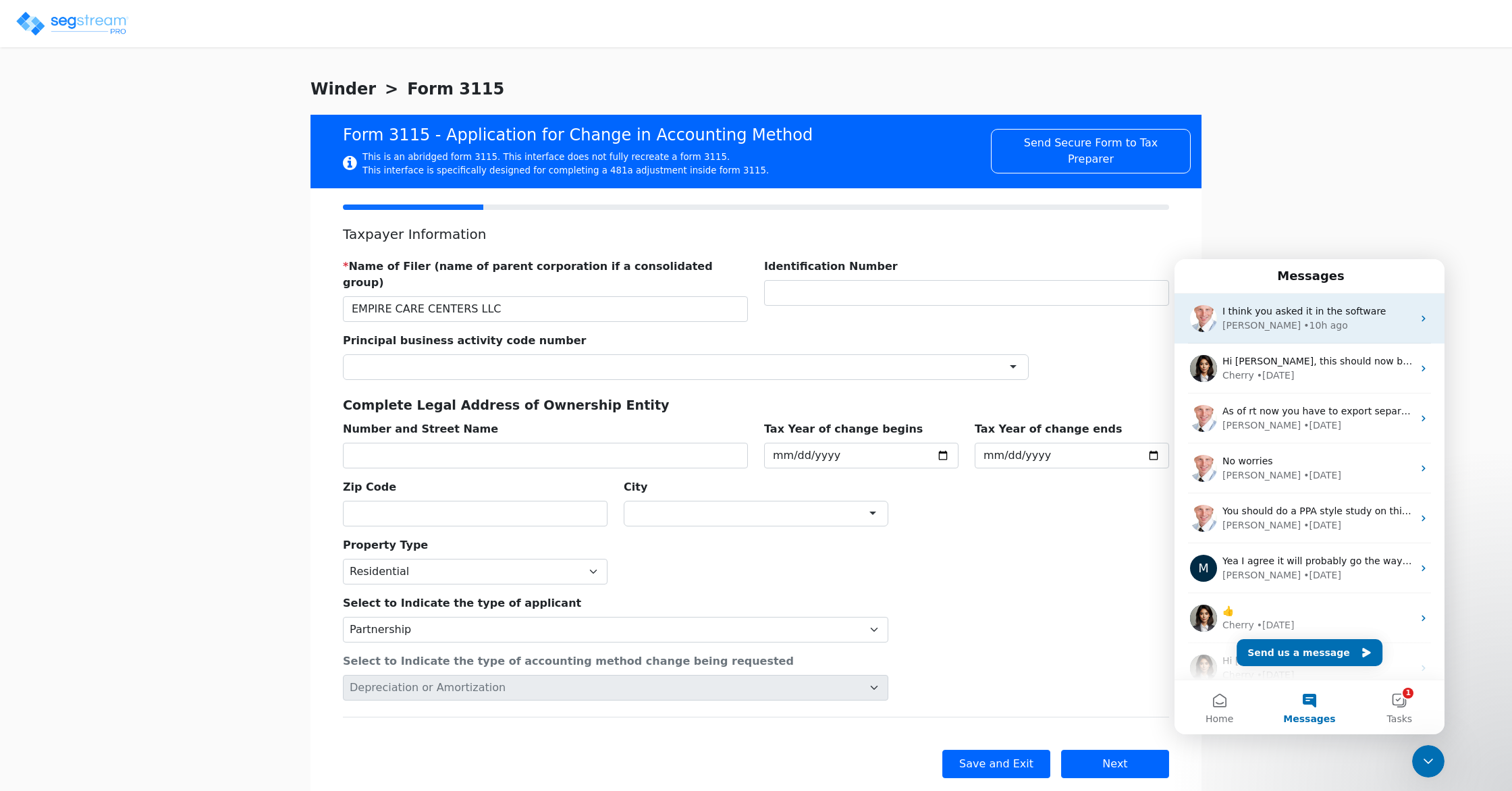
click at [1278, 311] on span "I think you asked it in the software" at bounding box center [1304, 311] width 163 height 11
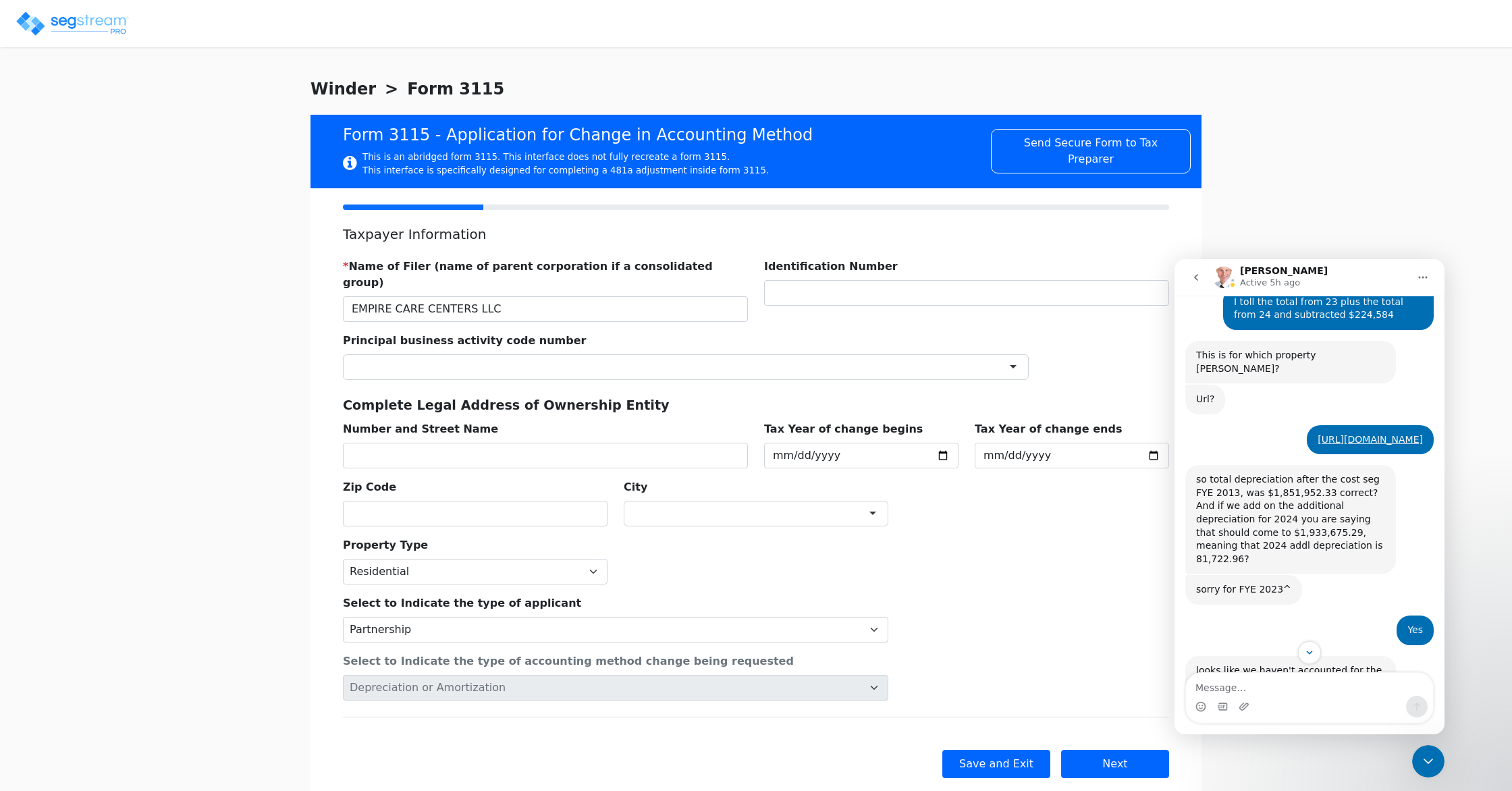
scroll to position [962, 0]
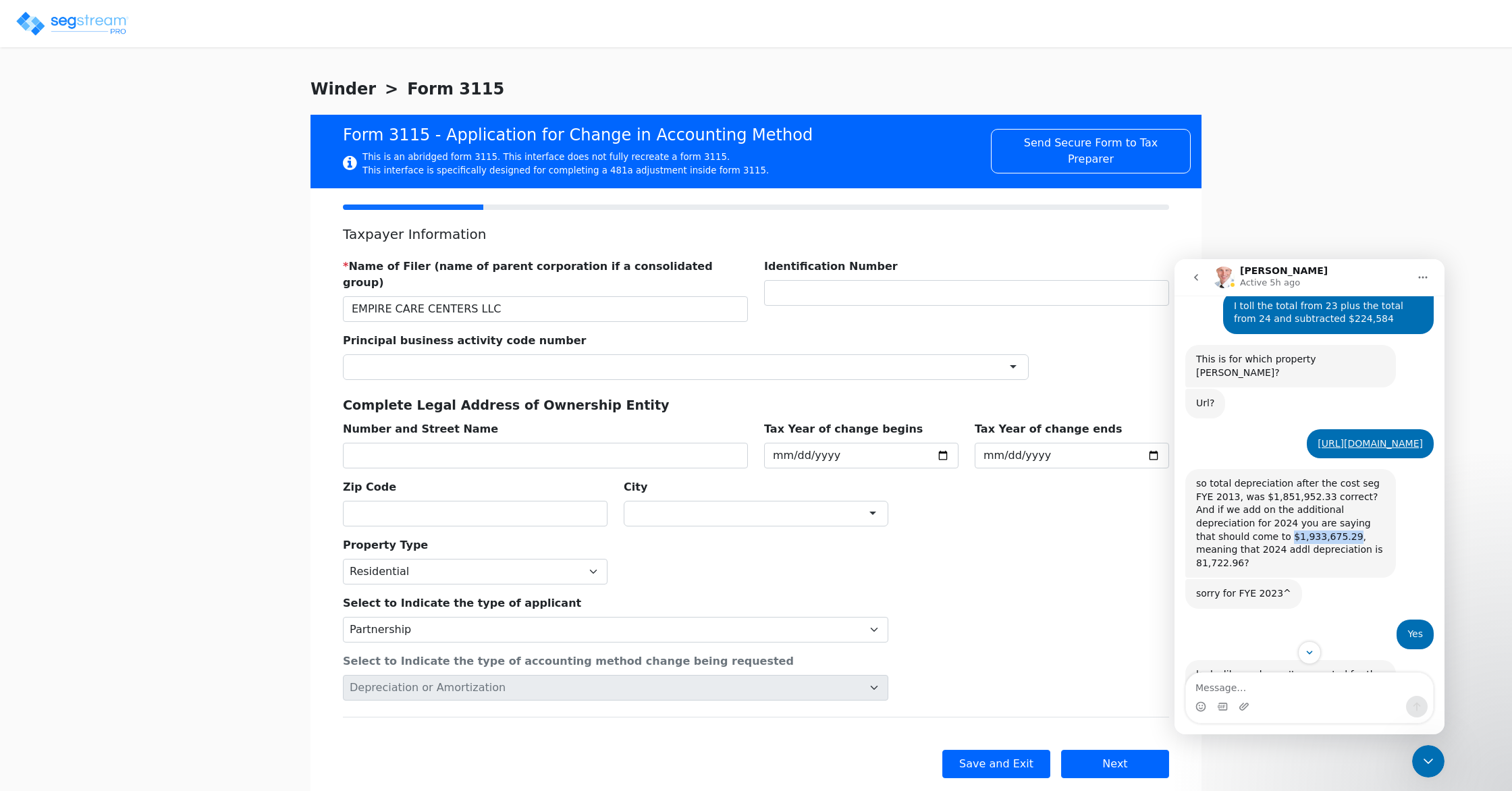
drag, startPoint x: 1259, startPoint y: 509, endPoint x: 1196, endPoint y: 509, distance: 63.0
click at [1196, 509] on div "so total depreciation after the cost seg FYE 2013, was $1,851,952.33 correct? A…" at bounding box center [1291, 523] width 189 height 92
copy div "$1,933,675.29"
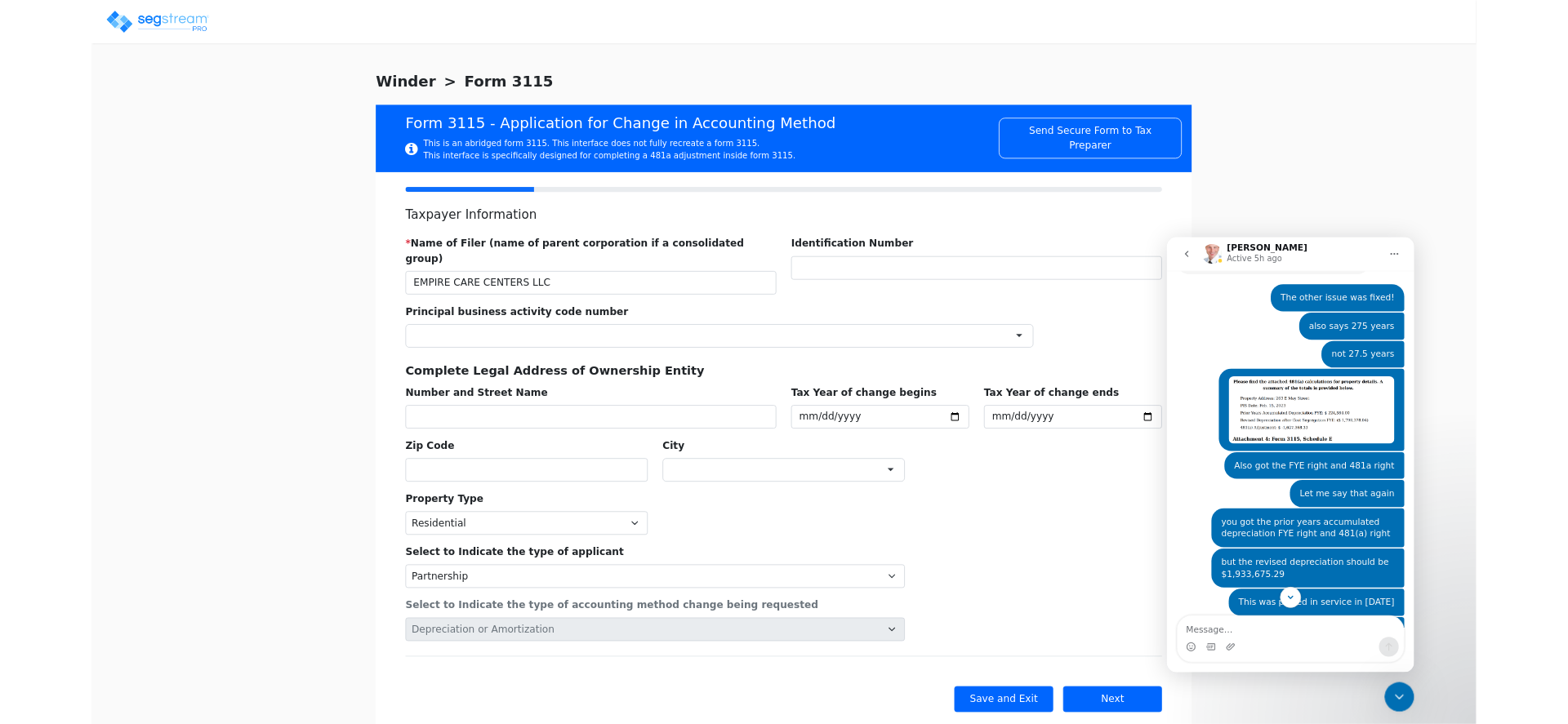
scroll to position [728, 0]
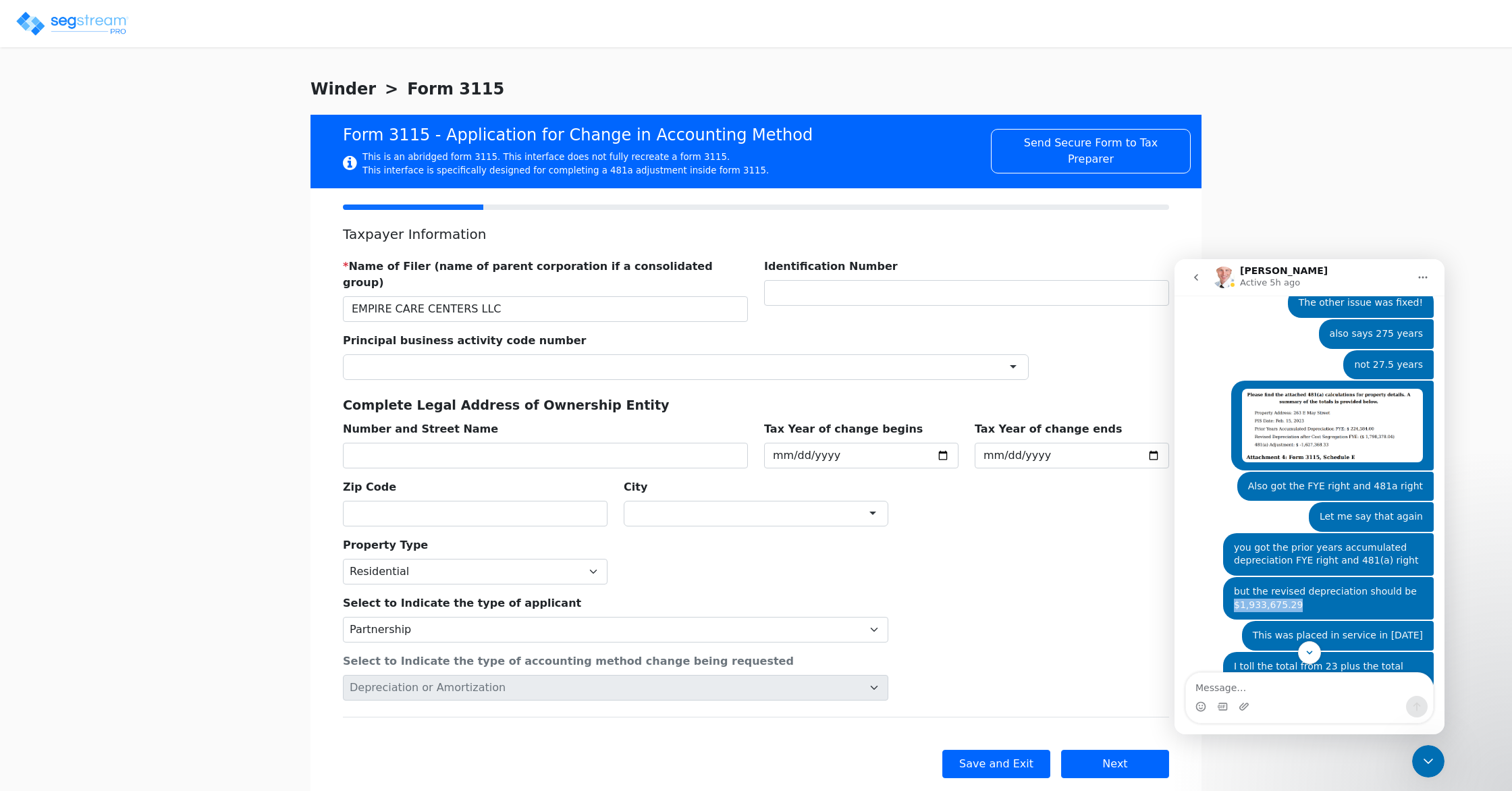
drag, startPoint x: 1298, startPoint y: 584, endPoint x: 1234, endPoint y: 581, distance: 64.1
click at [1234, 586] on div "but the revised depreciation should be $1,933,675.29" at bounding box center [1328, 599] width 189 height 26
copy div "$1,933,675.29"
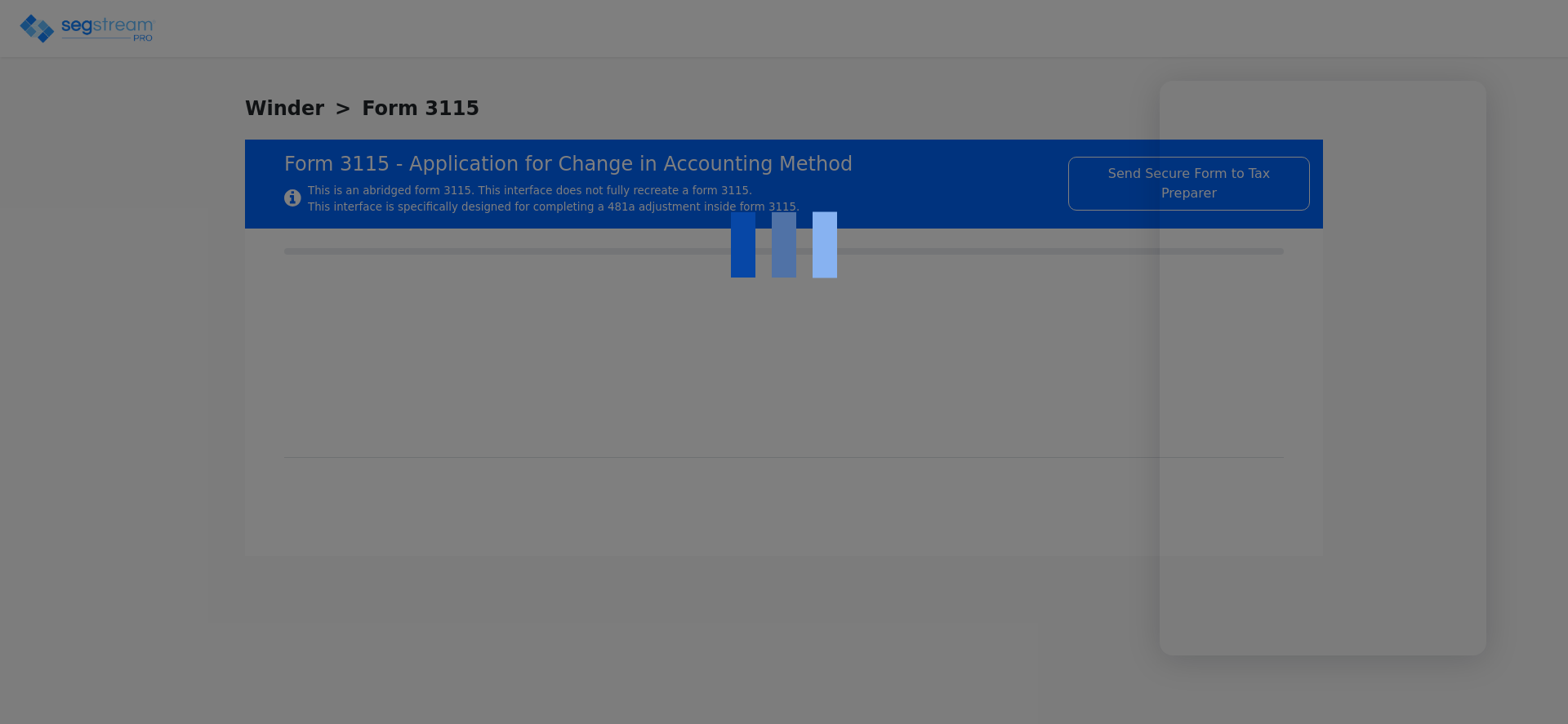
select select "Residential"
select select "Partnership"
type input "EMPIRE CARE CENTERS LLC"
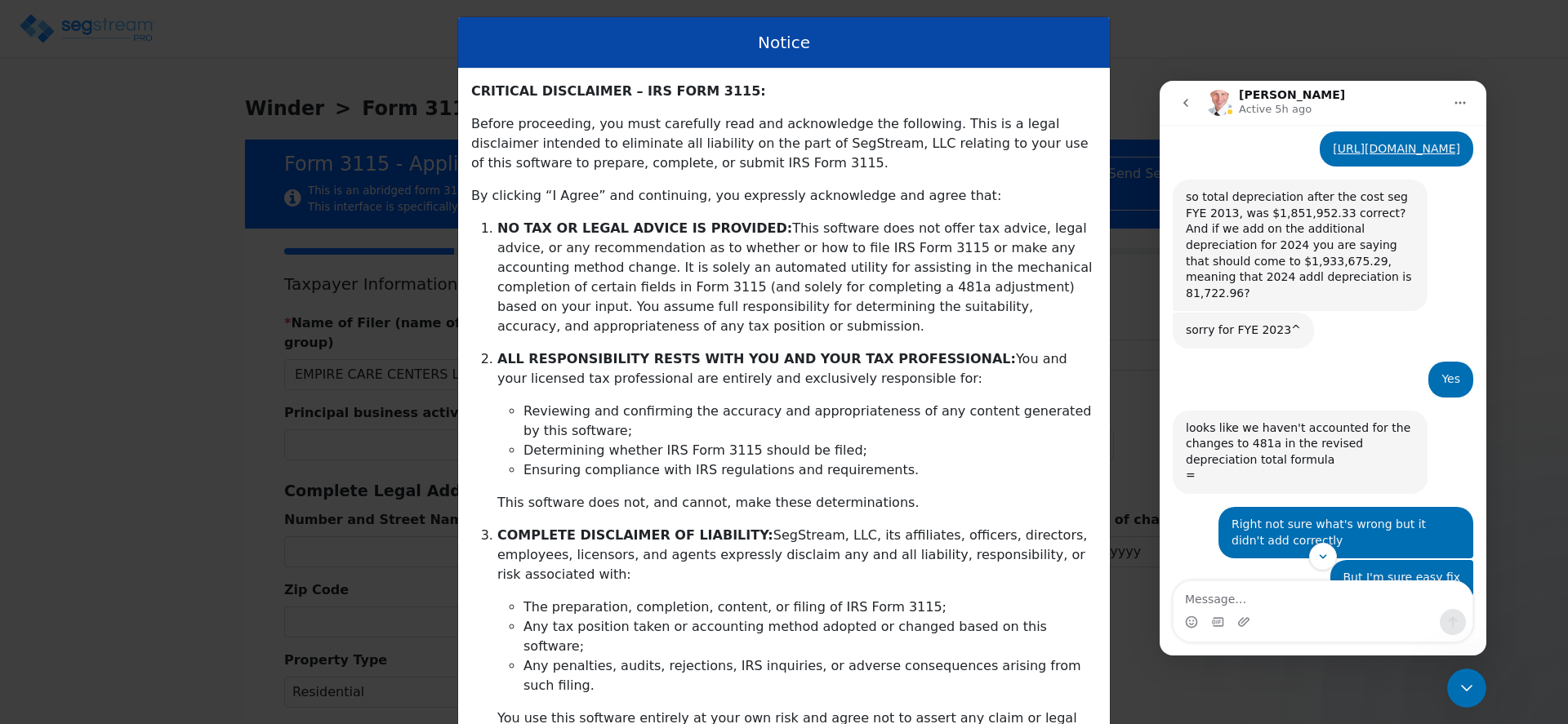
scroll to position [1277, 0]
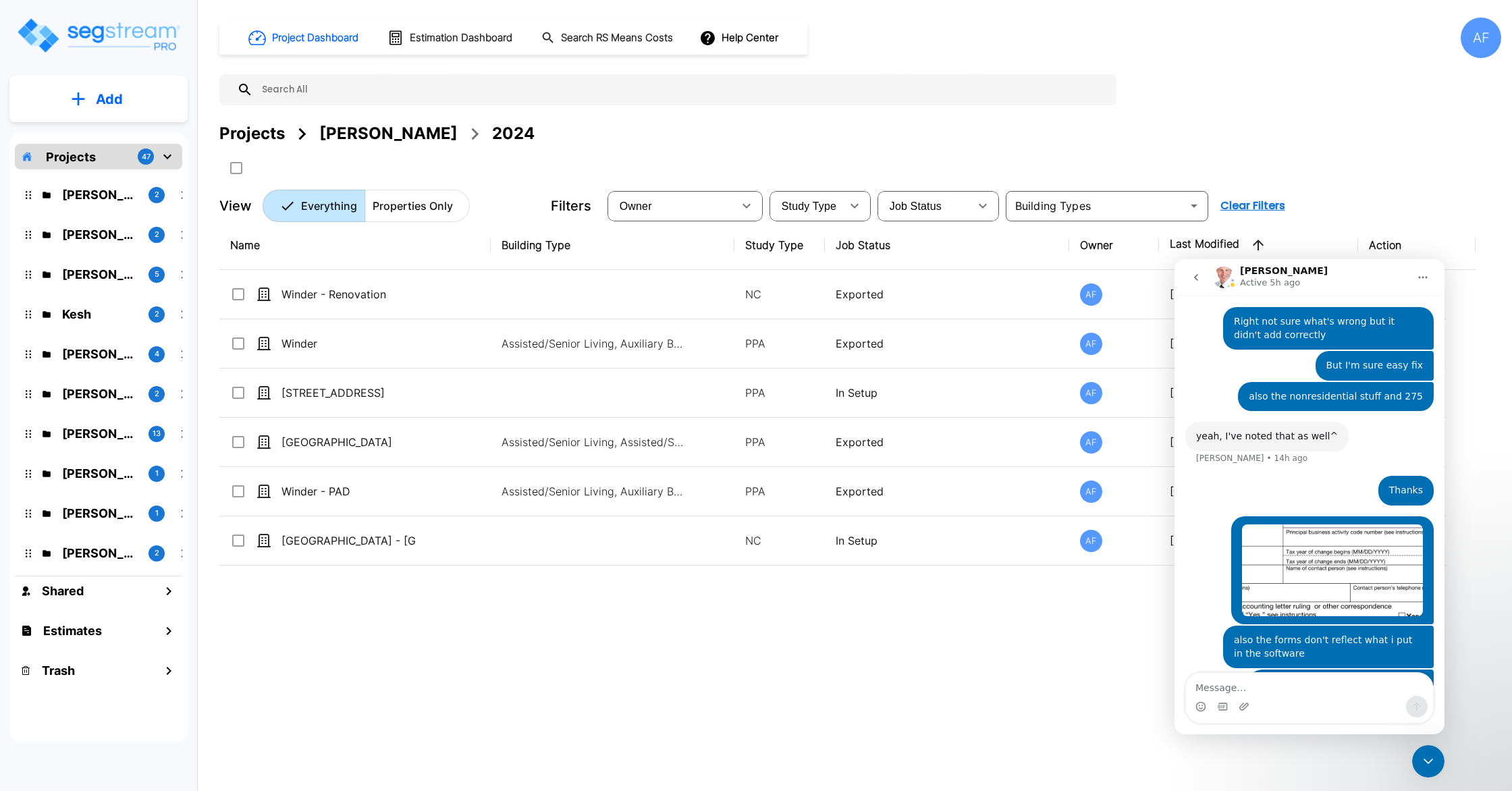
scroll to position [1396, 0]
